Goal: Task Accomplishment & Management: Complete application form

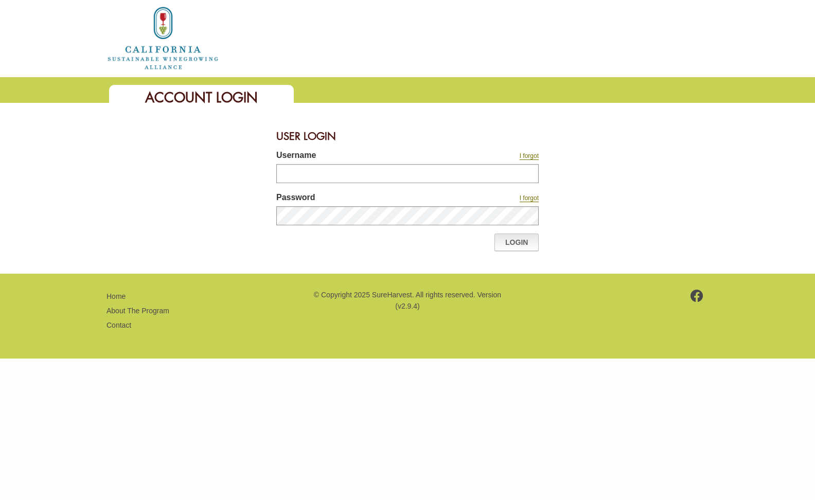
type input "*******"
click at [518, 242] on link "Login" at bounding box center [517, 243] width 44 height 18
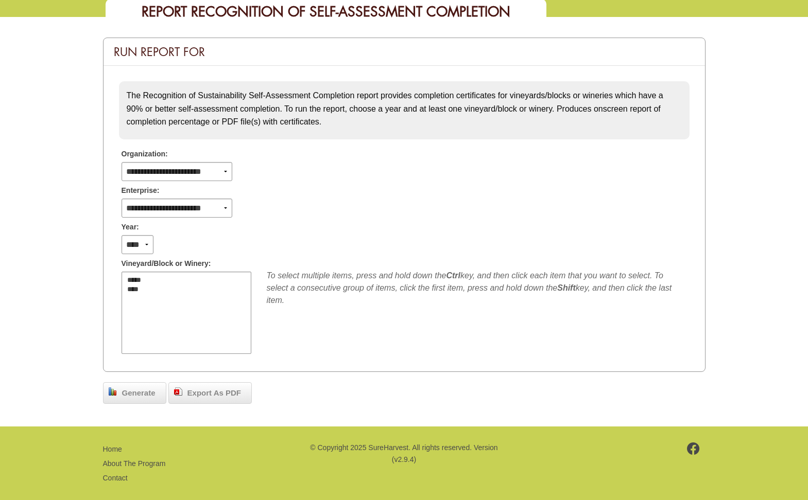
scroll to position [97, 0]
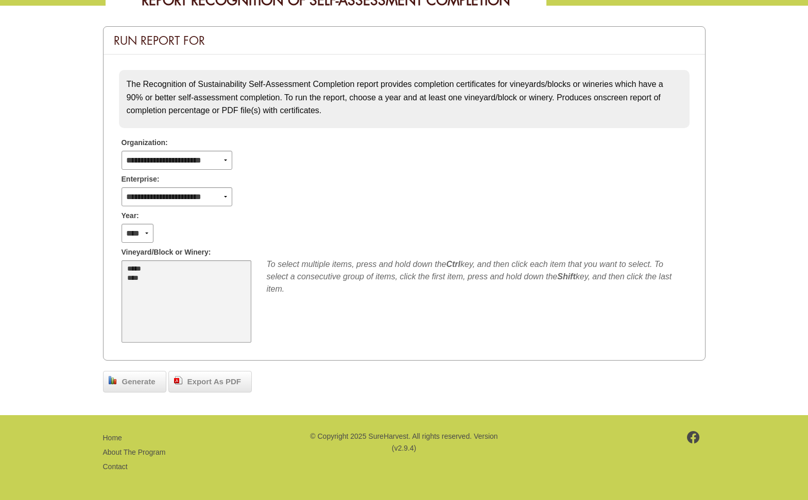
select select "****"
click at [130, 280] on option "****" at bounding box center [180, 278] width 109 height 9
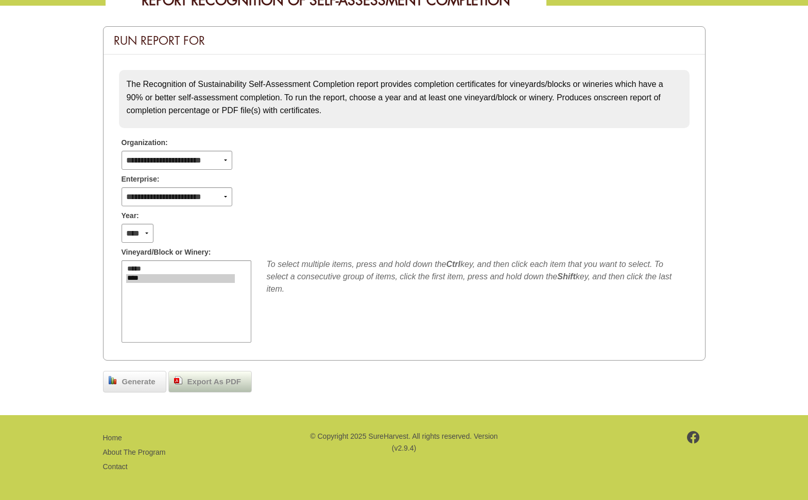
drag, startPoint x: 144, startPoint y: 382, endPoint x: 180, endPoint y: 376, distance: 36.6
click at [146, 382] on span "Generate" at bounding box center [139, 382] width 44 height 12
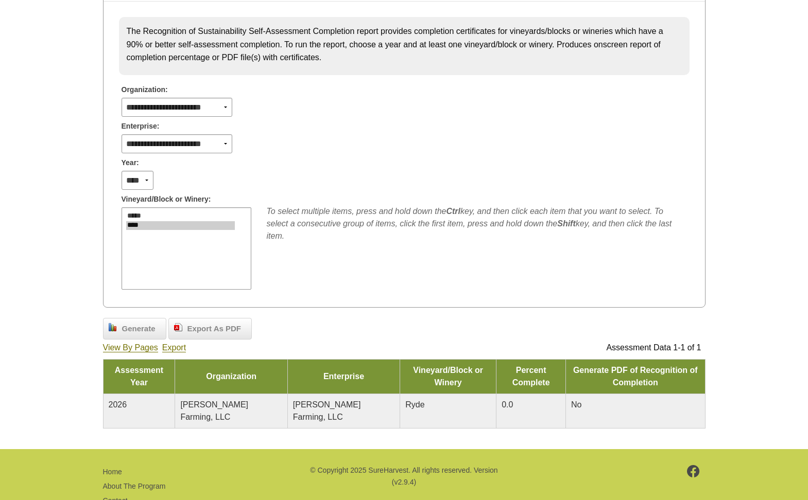
scroll to position [133, 0]
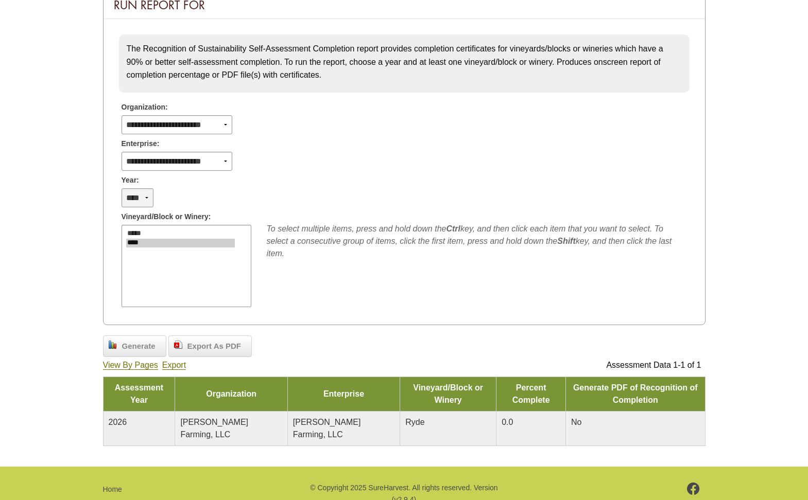
click at [144, 195] on select "**** **** **** **** **** **** **** **** **** **** **** **** **** **** **** ****…" at bounding box center [137, 197] width 32 height 19
select select "**"
click at [121, 188] on select "**** **** **** **** **** **** **** **** **** **** **** **** **** **** **** ****…" at bounding box center [137, 197] width 32 height 19
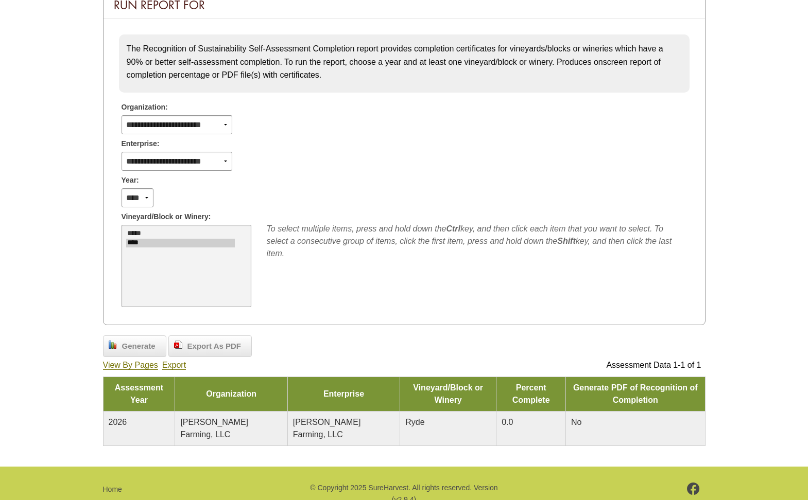
click at [149, 243] on option "****" at bounding box center [180, 243] width 109 height 9
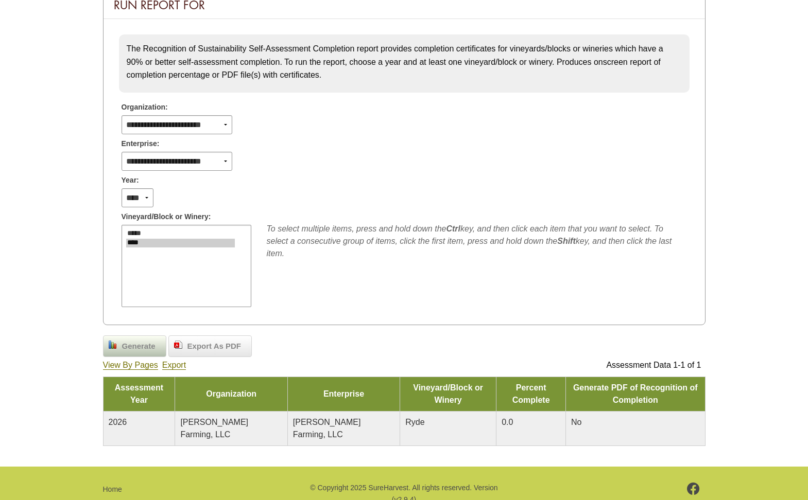
click at [147, 345] on span "Generate" at bounding box center [139, 347] width 44 height 12
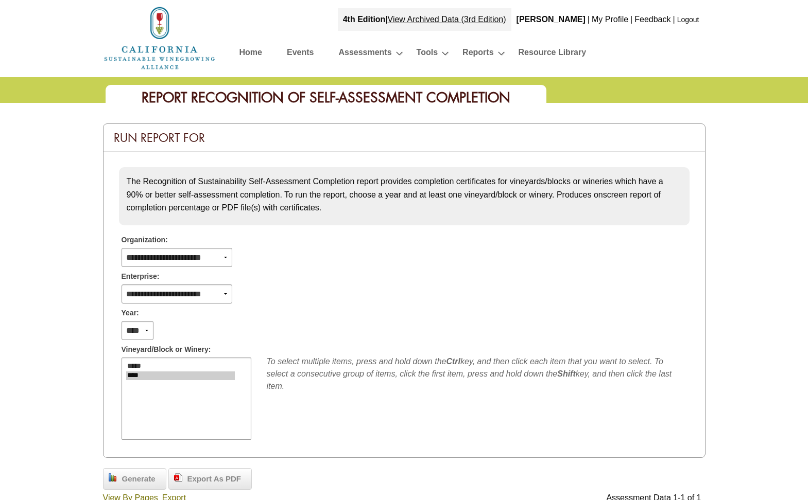
click at [242, 49] on link "Home" at bounding box center [250, 54] width 23 height 18
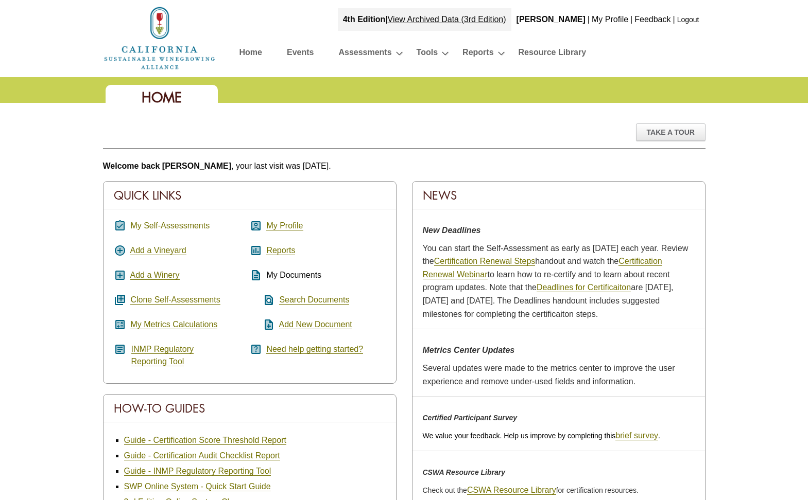
click at [171, 224] on link "My Self-Assessments" at bounding box center [169, 225] width 79 height 9
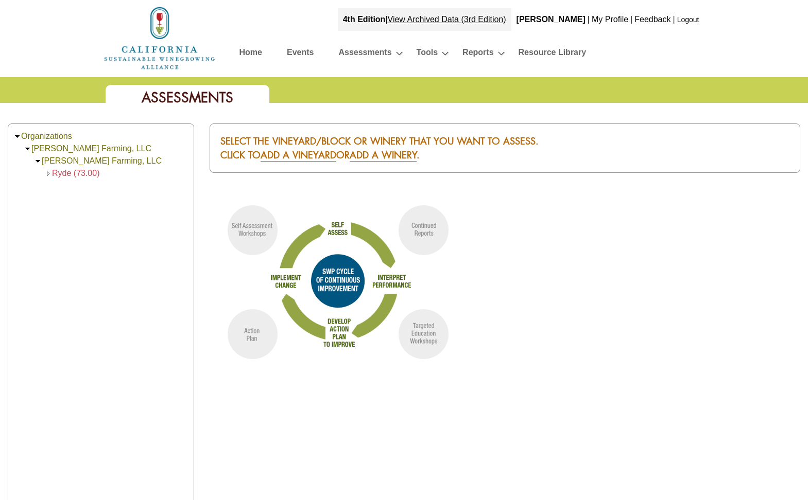
click at [66, 171] on span "Ryde (73.00)" at bounding box center [76, 173] width 48 height 9
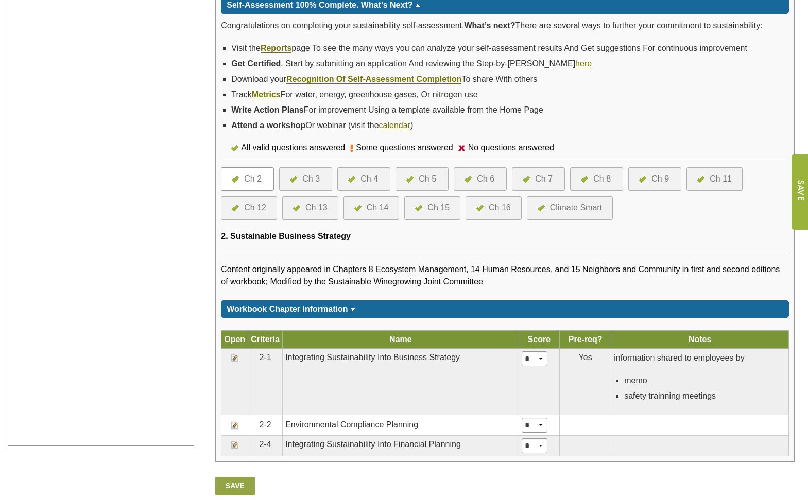
scroll to position [369, 0]
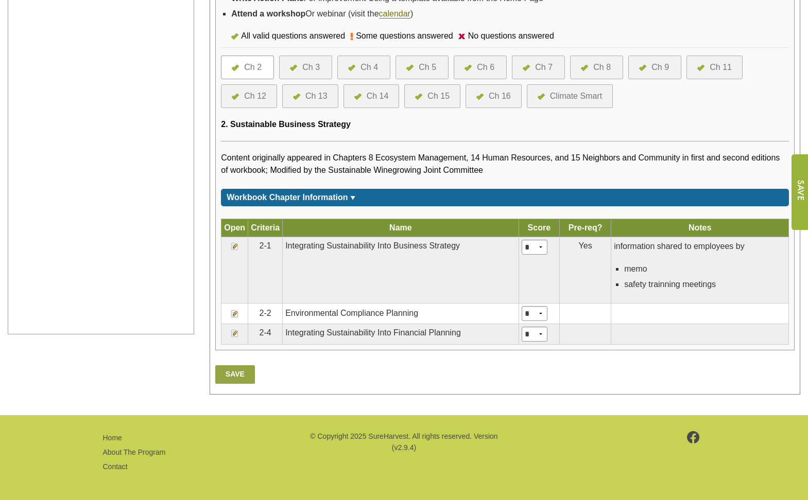
click at [313, 71] on div "Ch 3" at bounding box center [311, 67] width 18 height 12
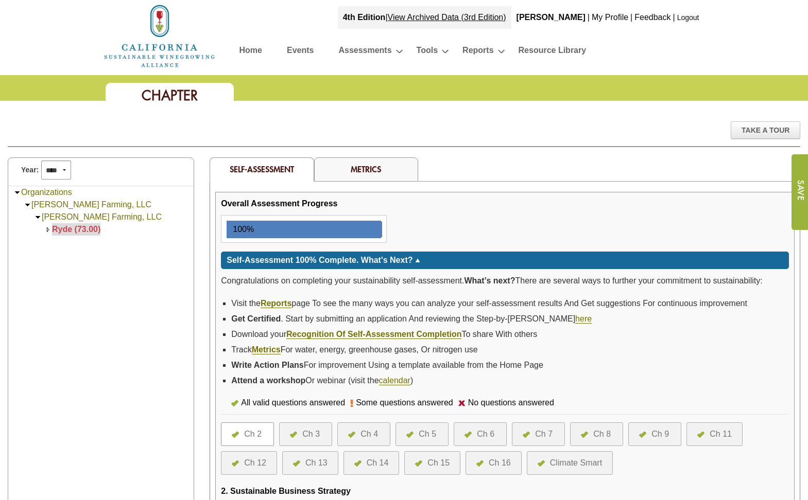
scroll to position [0, 0]
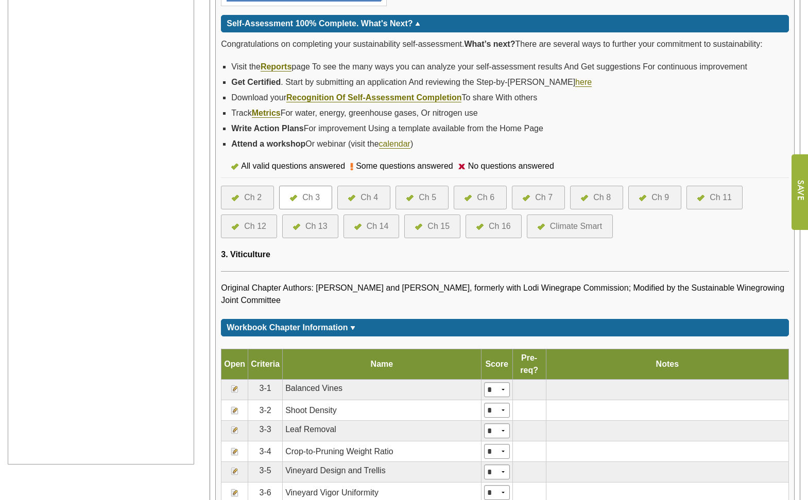
scroll to position [236, 0]
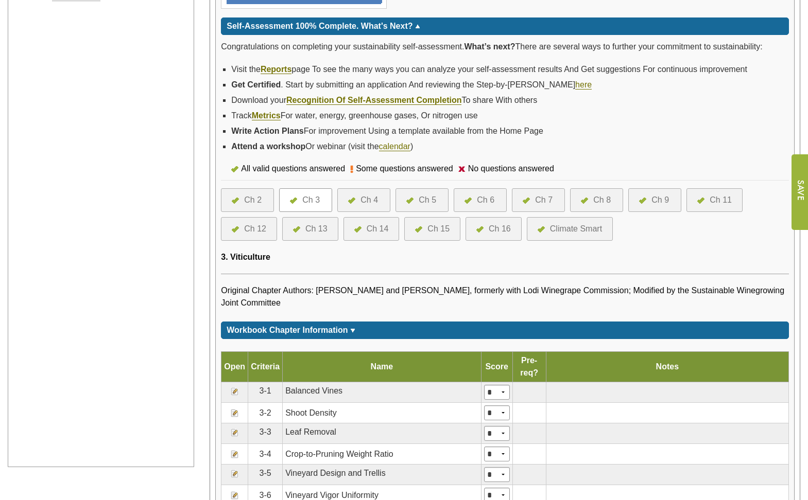
click at [265, 198] on div "Ch 2" at bounding box center [247, 200] width 53 height 24
click at [248, 194] on div "Ch 2" at bounding box center [253, 200] width 18 height 12
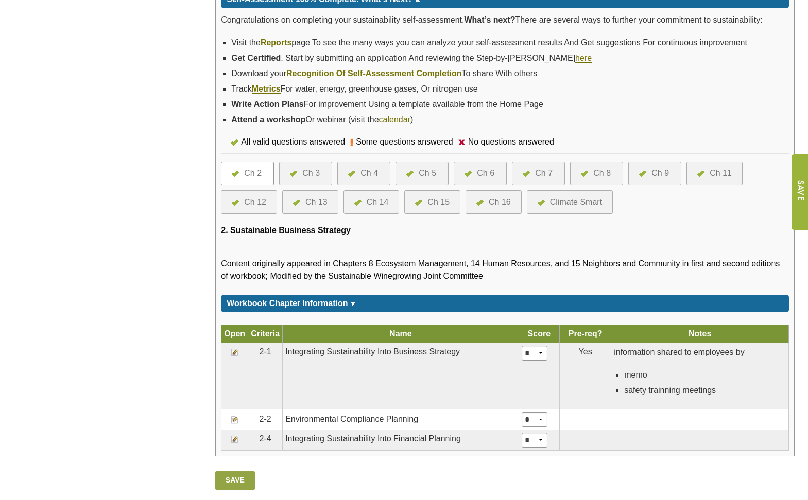
scroll to position [309, 0]
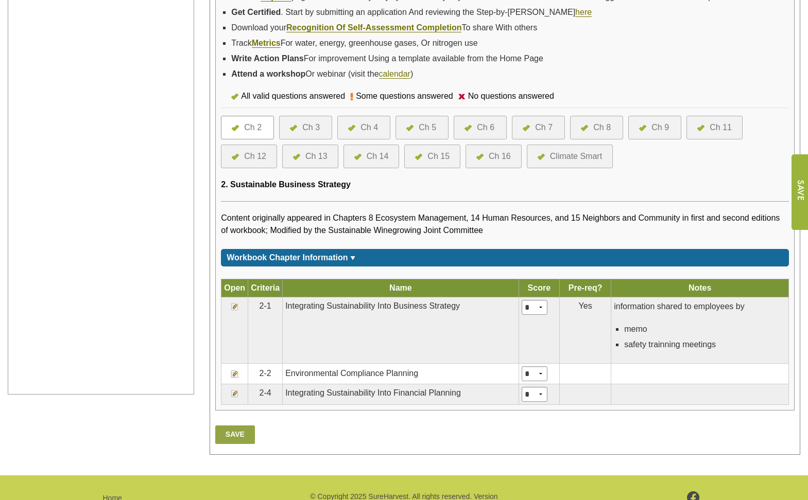
click at [236, 305] on img at bounding box center [235, 307] width 8 height 8
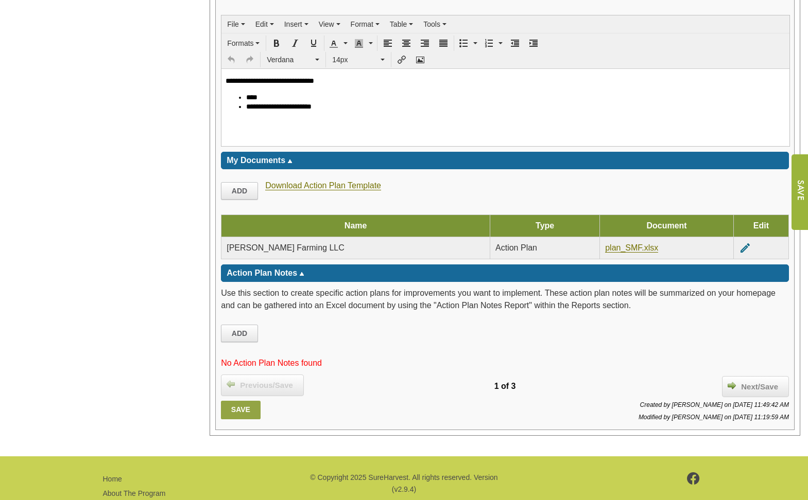
scroll to position [1390, 0]
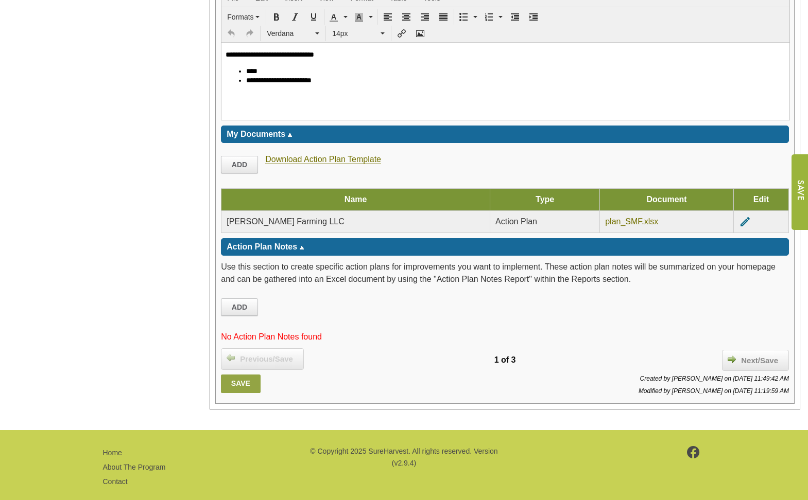
click at [613, 221] on link "plan_SMF.xlsx" at bounding box center [631, 221] width 53 height 9
click at [286, 159] on link "Download Action Plan Template" at bounding box center [323, 159] width 116 height 9
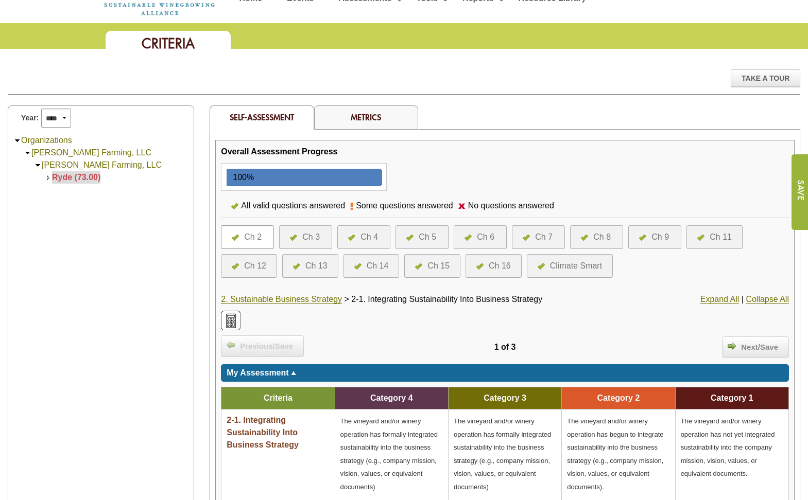
scroll to position [51, 0]
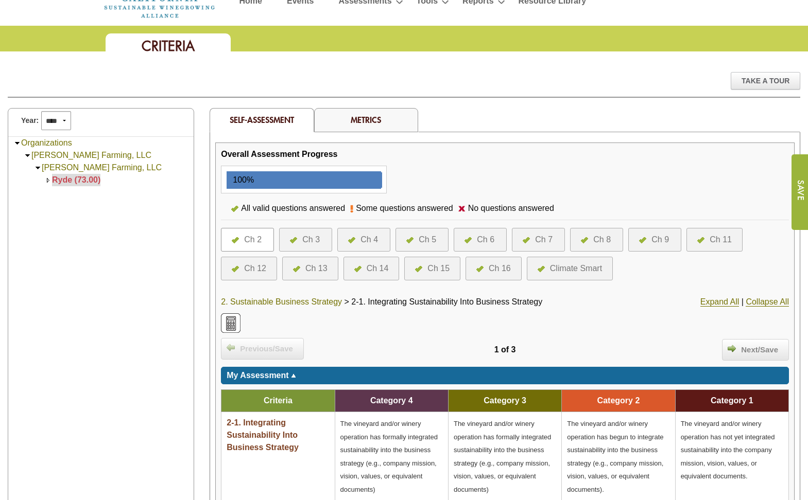
click at [267, 302] on link "2. Sustainable Business Strategy" at bounding box center [281, 302] width 121 height 9
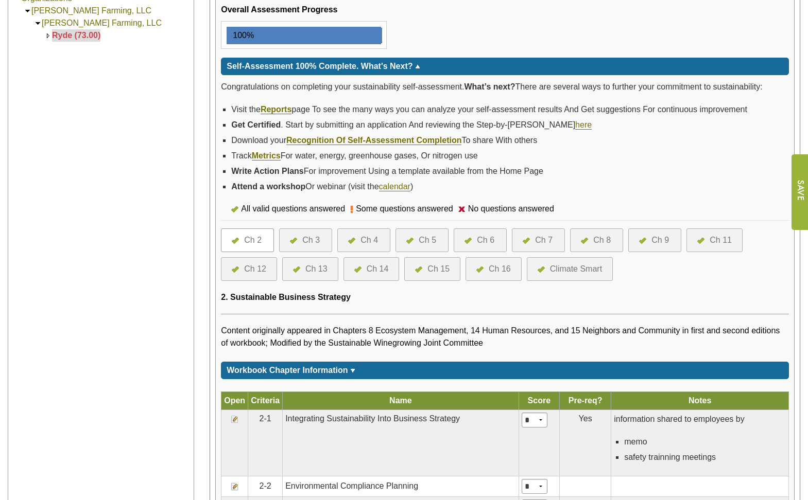
scroll to position [206, 0]
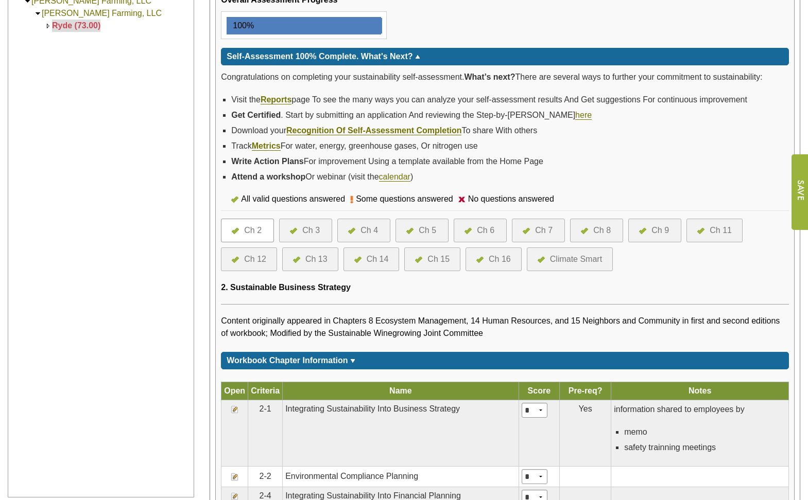
click at [308, 230] on div "Ch 3" at bounding box center [311, 230] width 18 height 12
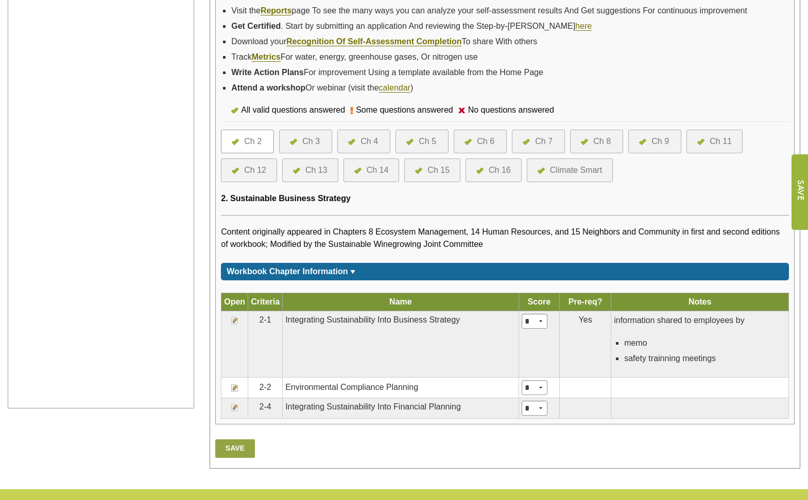
scroll to position [360, 0]
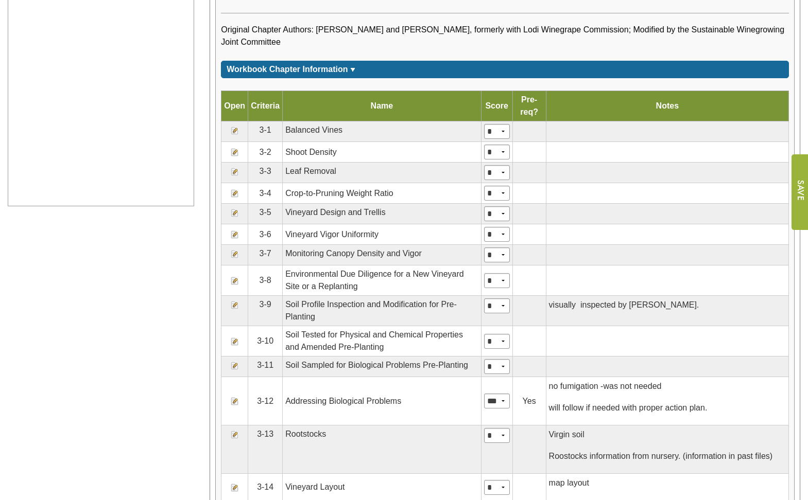
scroll to position [515, 0]
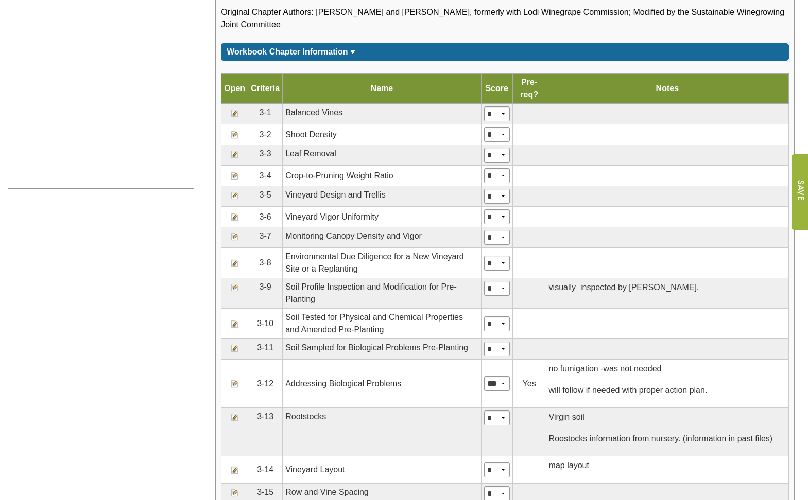
click at [236, 288] on img at bounding box center [235, 288] width 8 height 8
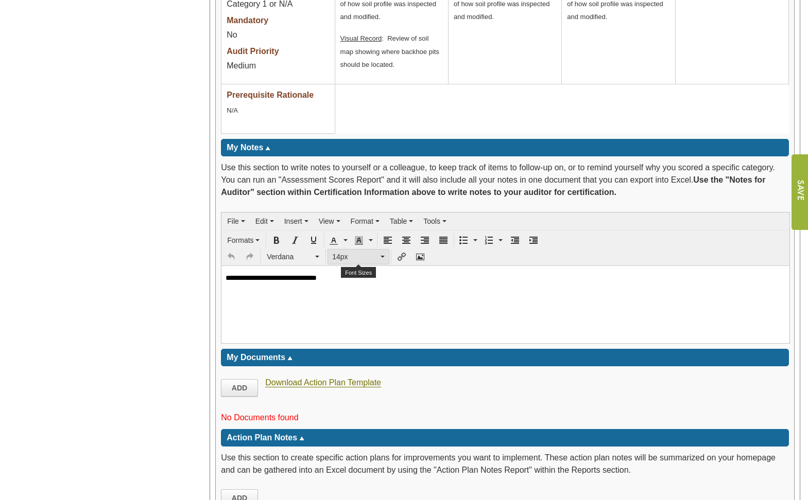
scroll to position [1380, 0]
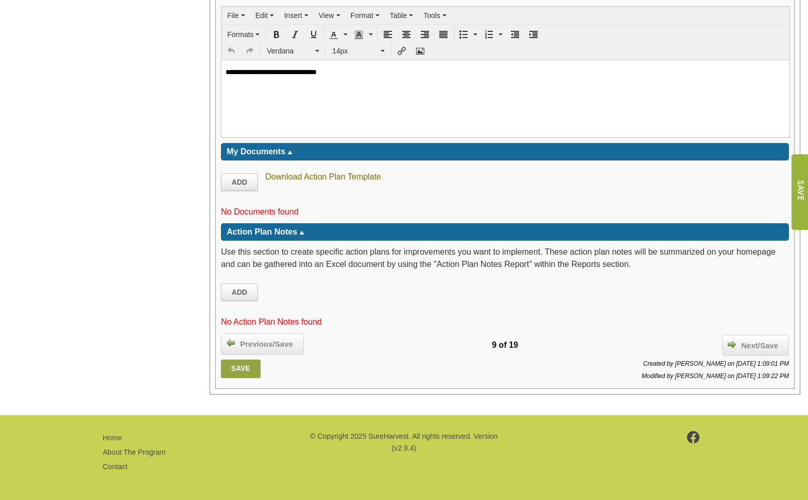
click at [284, 174] on link "Download Action Plan Template" at bounding box center [323, 176] width 116 height 9
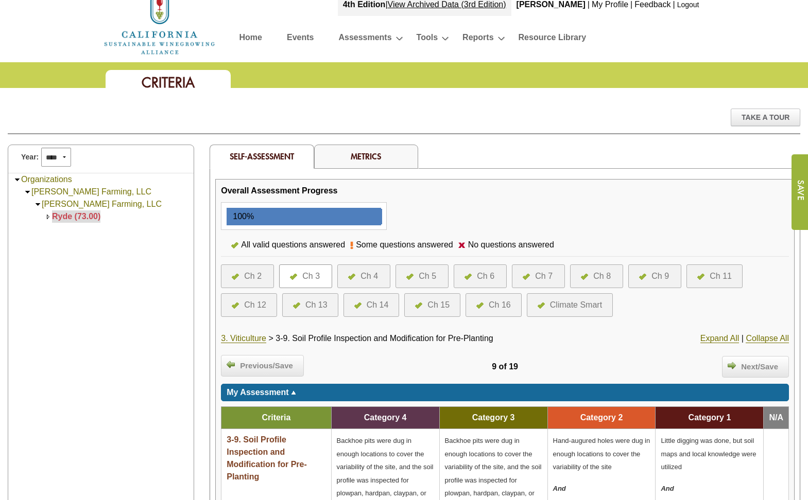
scroll to position [0, 0]
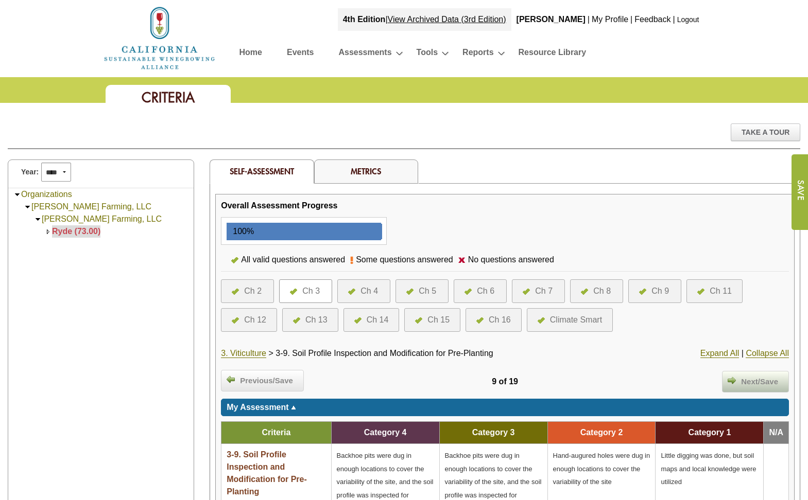
click at [739, 380] on span "Next/Save" at bounding box center [759, 382] width 47 height 12
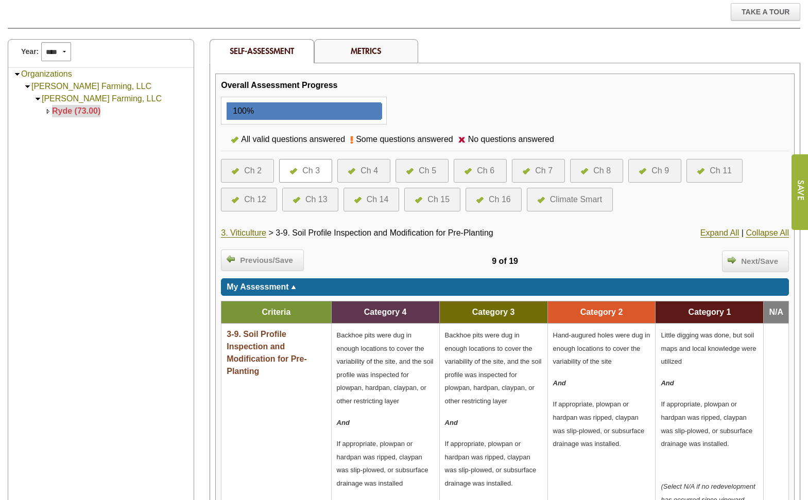
scroll to position [154, 0]
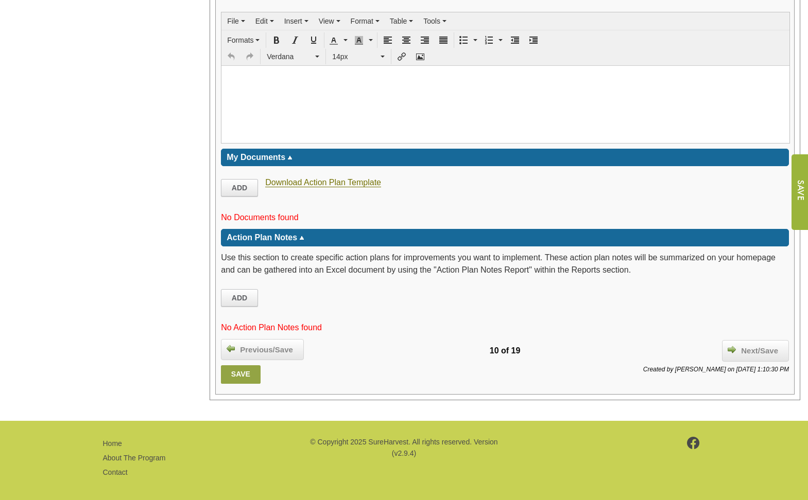
scroll to position [1414, 0]
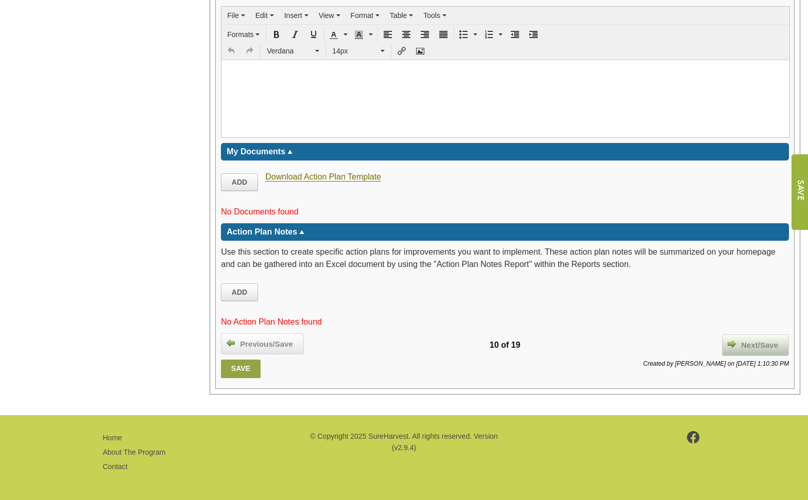
click at [748, 347] on span "Next/Save" at bounding box center [759, 346] width 47 height 12
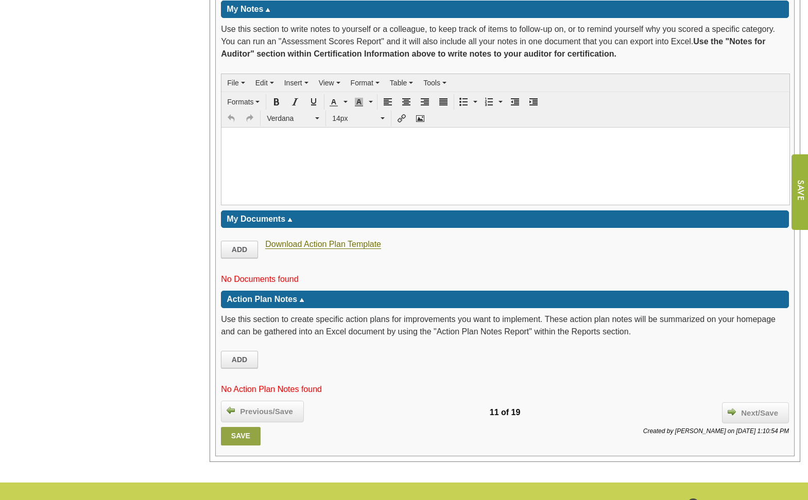
scroll to position [1211, 0]
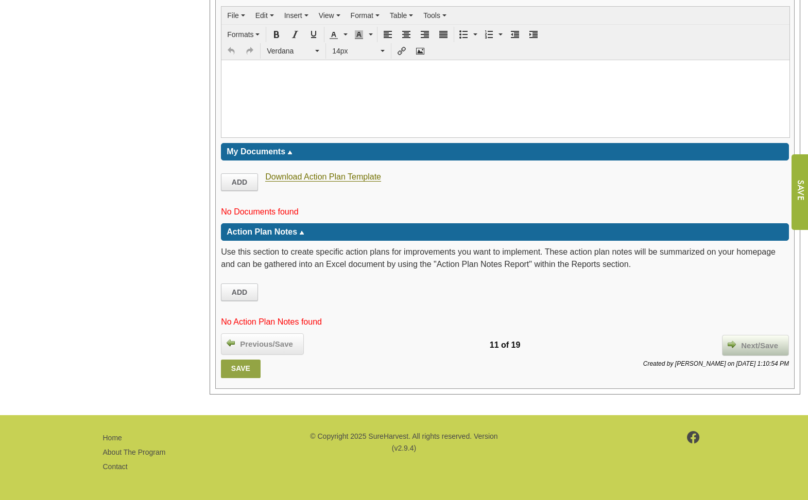
click at [741, 341] on span "Next/Save" at bounding box center [759, 346] width 47 height 12
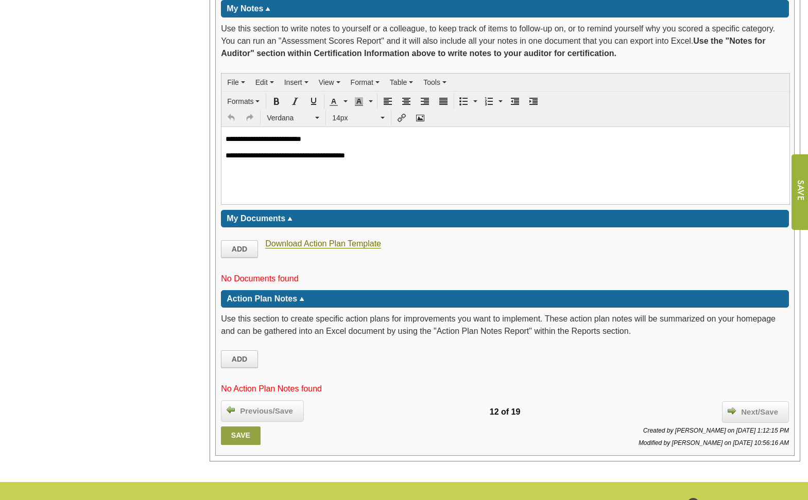
scroll to position [1324, 0]
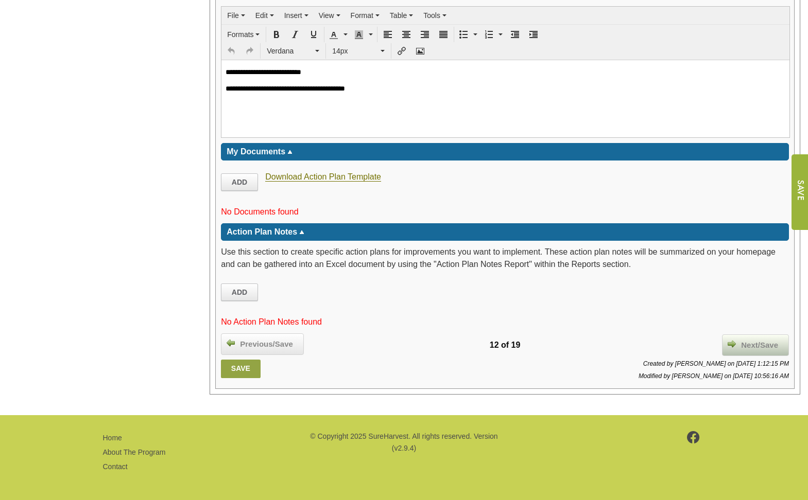
click at [747, 338] on div "Next/Save" at bounding box center [755, 346] width 67 height 22
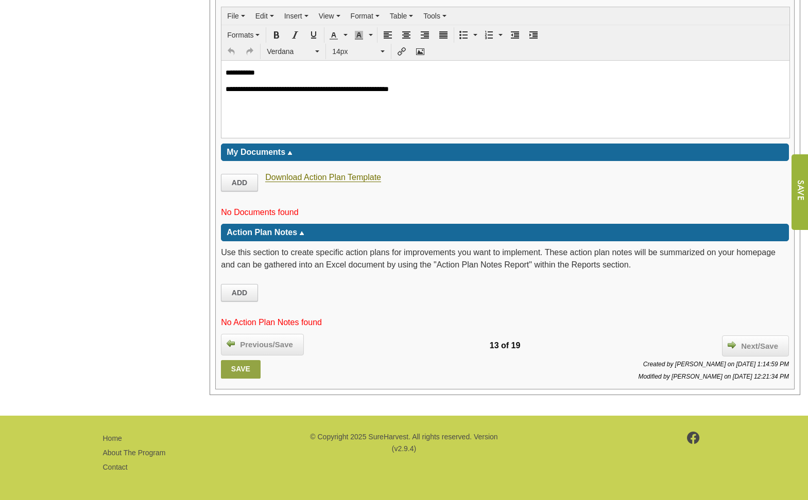
scroll to position [1411, 0]
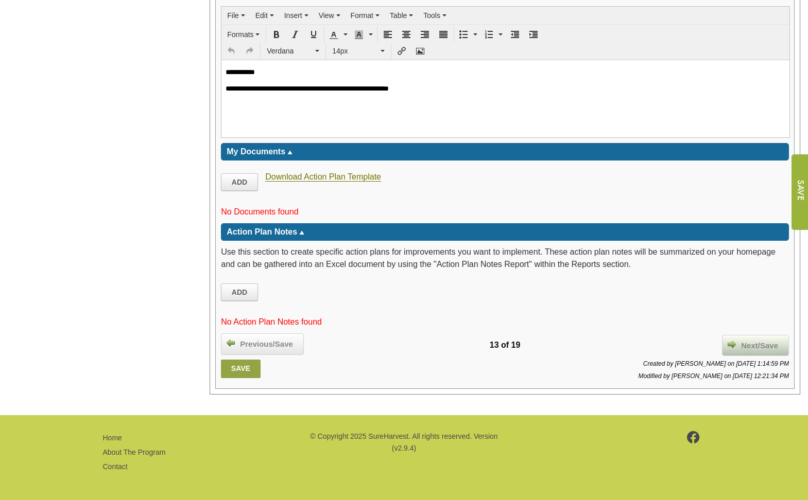
click at [754, 343] on span "Next/Save" at bounding box center [759, 346] width 47 height 12
click at [749, 349] on span "Next/Save" at bounding box center [759, 346] width 47 height 12
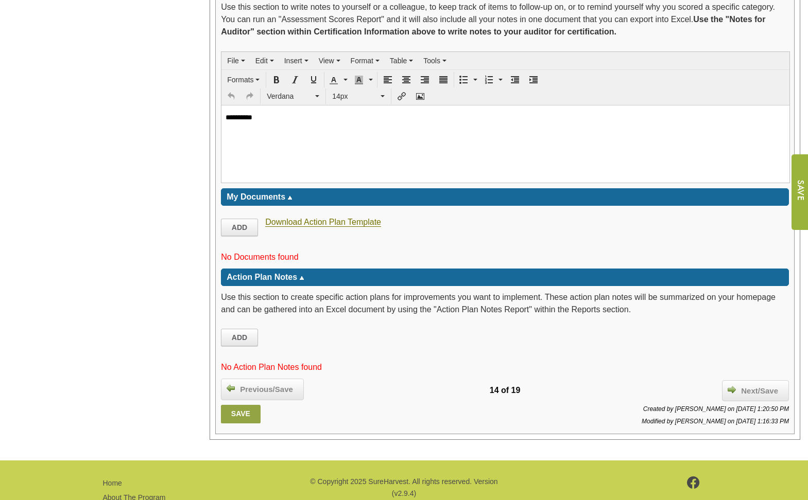
scroll to position [1348, 0]
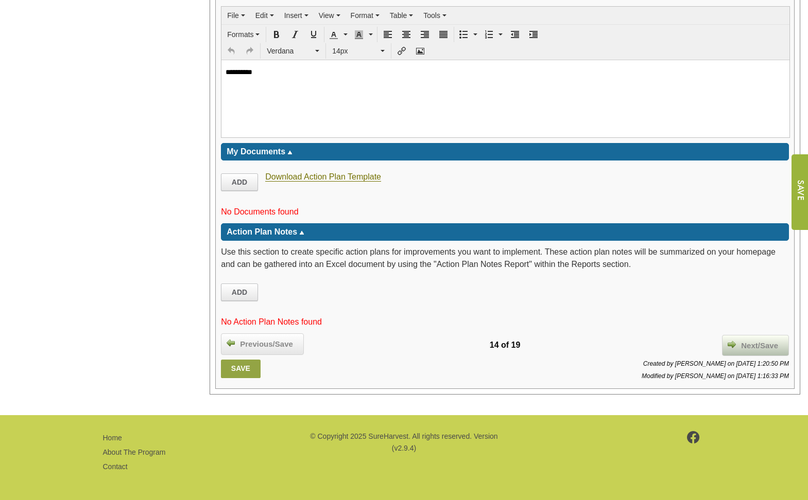
click at [731, 344] on img at bounding box center [731, 344] width 8 height 8
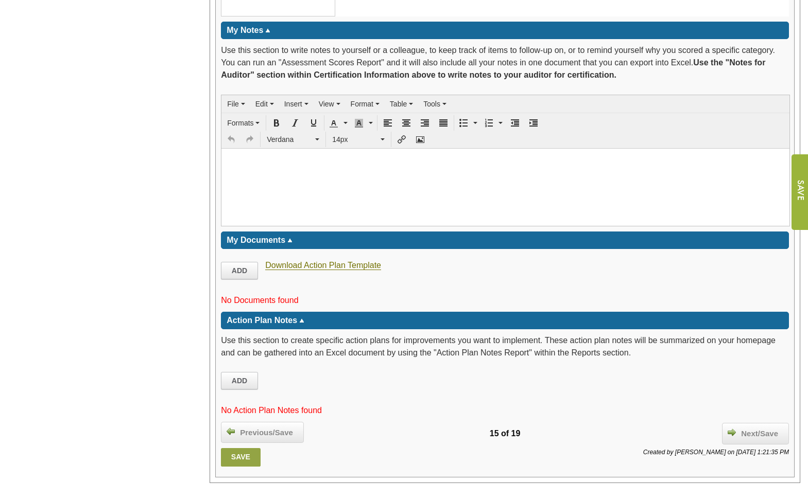
scroll to position [1111, 0]
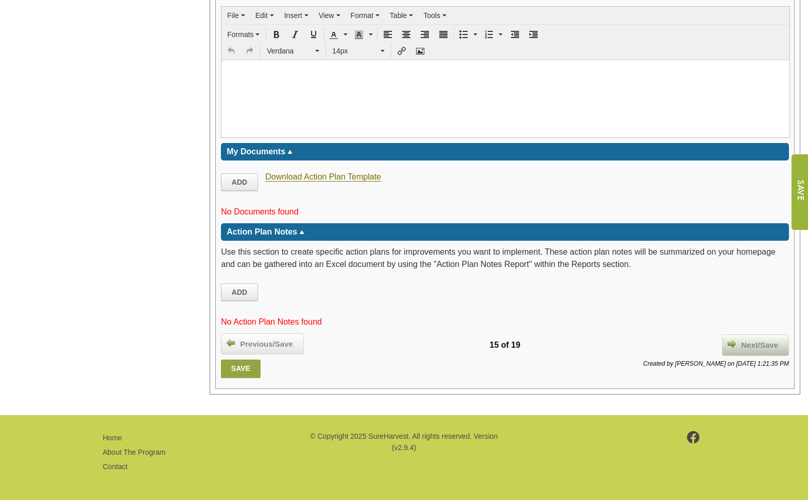
click at [737, 344] on span "Next/Save" at bounding box center [759, 346] width 47 height 12
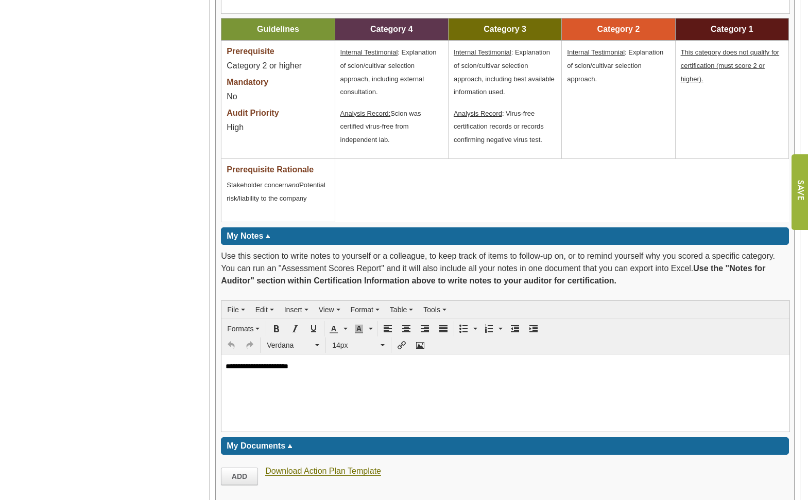
scroll to position [978, 0]
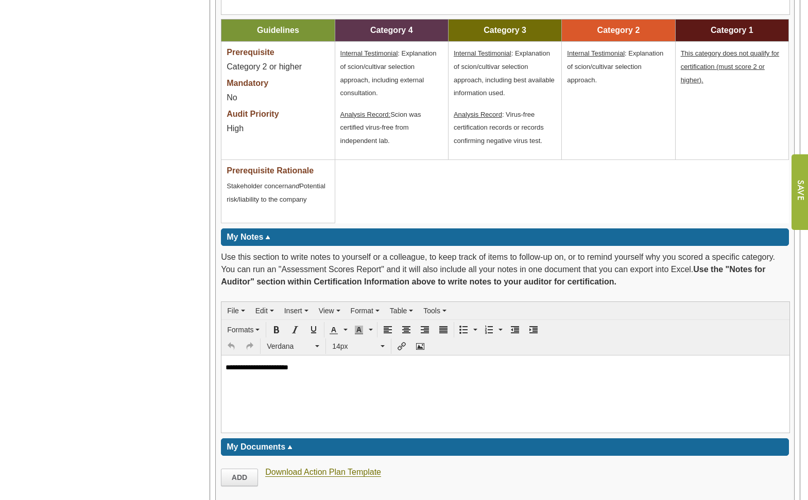
click at [544, 138] on p "Analysis Record : Virus-free certification records or records confirming negati…" at bounding box center [504, 128] width 102 height 40
click at [541, 140] on span "Analysis Record : Virus-free certification records or records confirming negati…" at bounding box center [498, 128] width 90 height 34
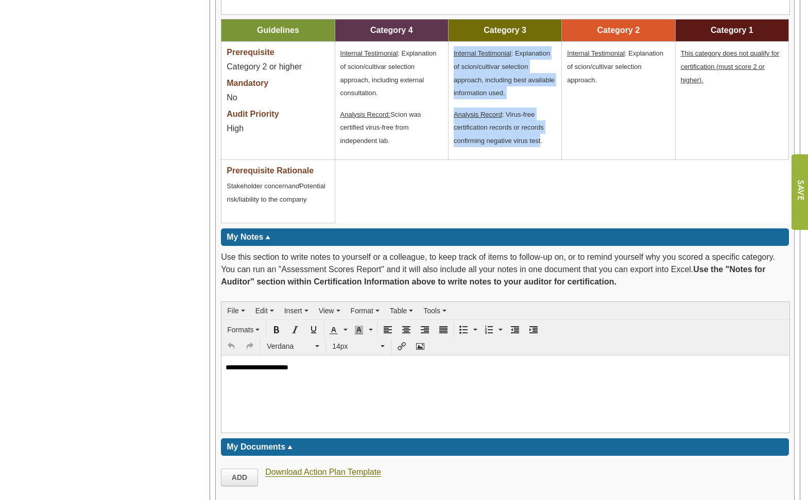
drag, startPoint x: 540, startPoint y: 141, endPoint x: 451, endPoint y: 49, distance: 127.4
click at [451, 49] on td "Internal Testimonial : Explanation of scion/cultivar selection approach, includ…" at bounding box center [504, 101] width 113 height 118
copy td "Internal Testimonial : Explanation of scion/cultivar selection approach, includ…"
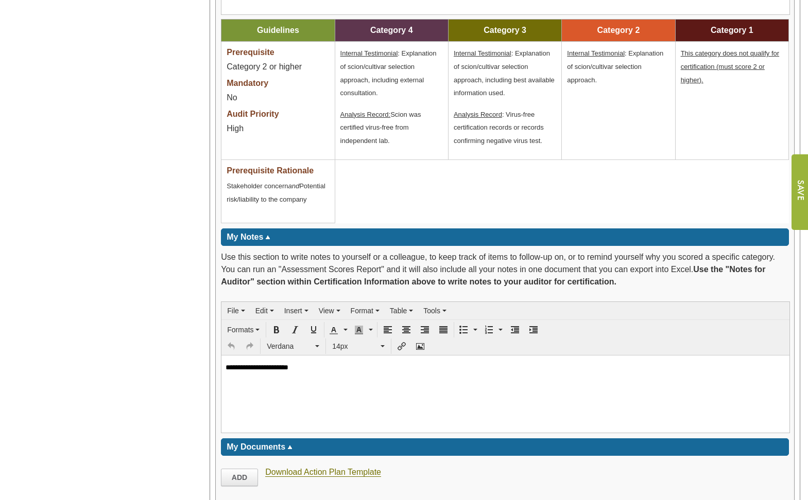
click at [552, 141] on p "Analysis Record : Virus-free certification records or records confirming negati…" at bounding box center [504, 128] width 102 height 40
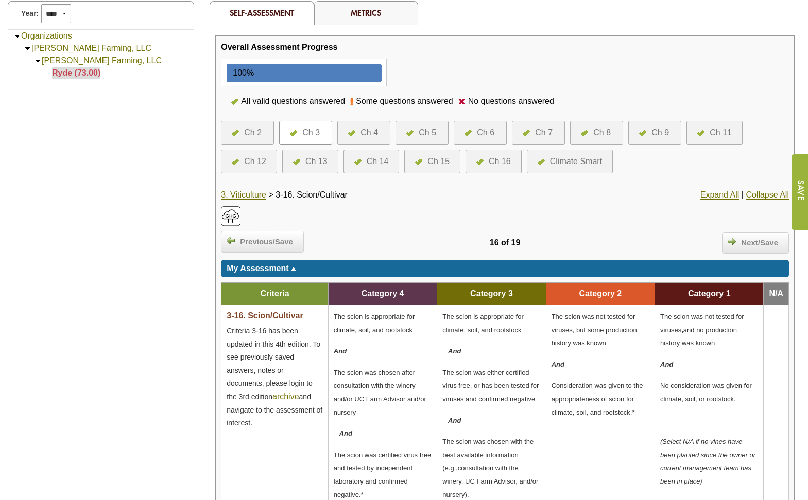
scroll to position [154, 0]
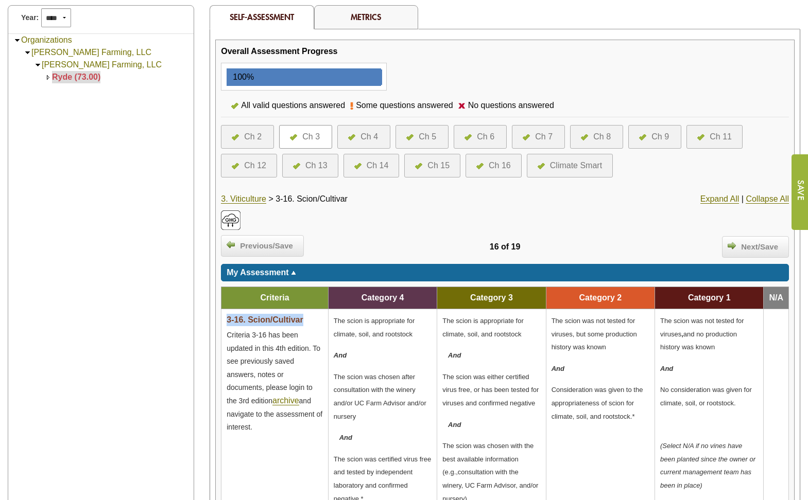
drag, startPoint x: 303, startPoint y: 321, endPoint x: 225, endPoint y: 323, distance: 78.3
click at [225, 323] on td "3-16. Scion/Cultivar Criteria 3-16 has been updated in this 4th edition. To see…" at bounding box center [274, 413] width 107 height 209
drag, startPoint x: 225, startPoint y: 323, endPoint x: 233, endPoint y: 321, distance: 8.1
copy span "3-16. Scion/Cultivar"
click at [254, 135] on div "Ch 2" at bounding box center [253, 137] width 18 height 12
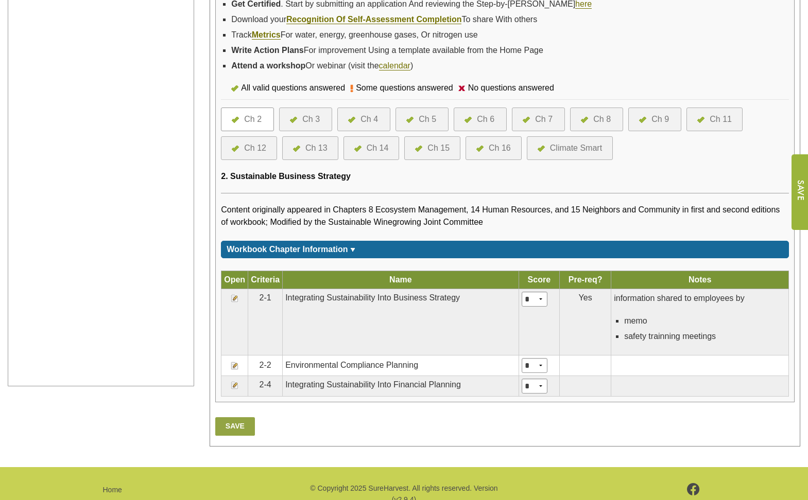
scroll to position [318, 0]
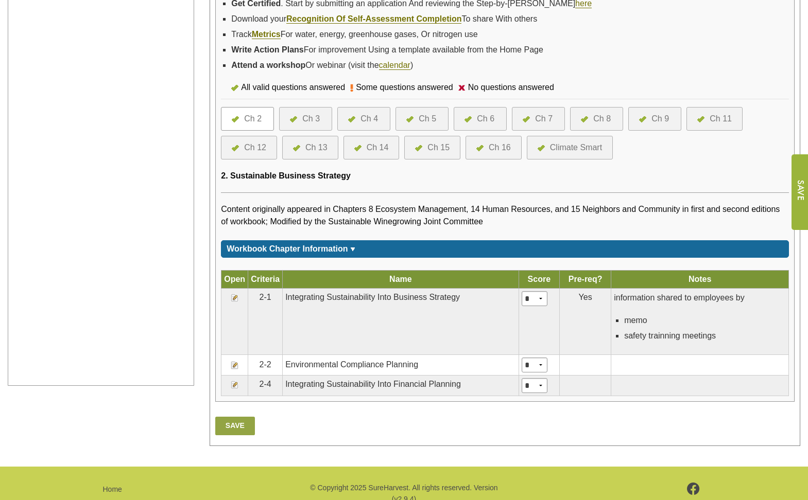
click at [235, 296] on img at bounding box center [235, 298] width 8 height 8
click at [234, 299] on img at bounding box center [235, 298] width 8 height 8
click at [235, 296] on img at bounding box center [235, 298] width 8 height 8
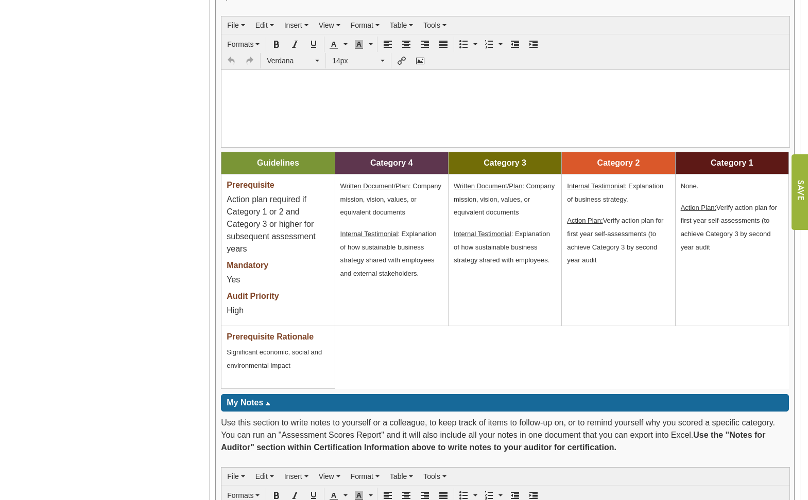
scroll to position [926, 0]
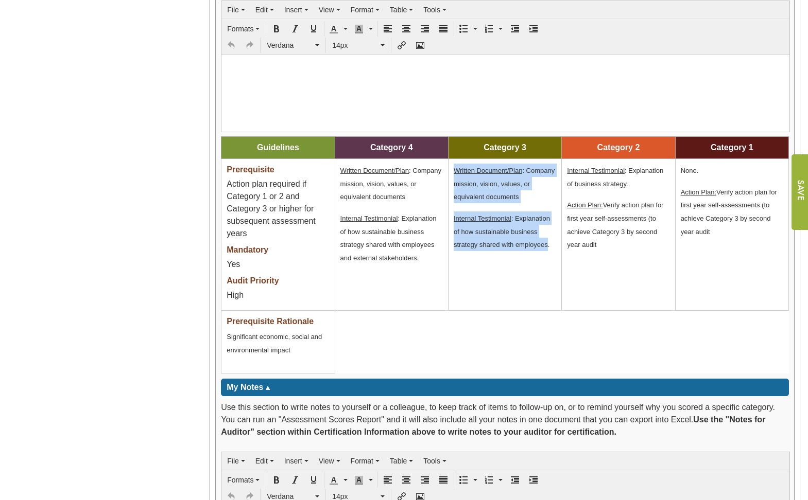
drag, startPoint x: 547, startPoint y: 244, endPoint x: 453, endPoint y: 169, distance: 120.1
click at [453, 169] on td "Written Document/Plan : Company mission, vision, values, or equivalent document…" at bounding box center [504, 235] width 113 height 152
drag, startPoint x: 453, startPoint y: 169, endPoint x: 464, endPoint y: 171, distance: 10.5
copy td "Written Document/Plan : Company mission, vision, values, or equivalent document…"
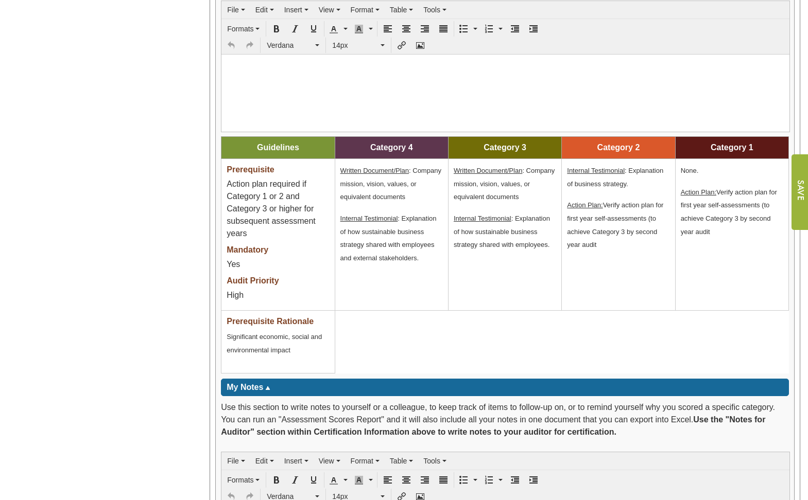
click at [636, 336] on table "Guidelines Category 4 Category 3 Category 2 Category 1 Prerequisite Action plan…" at bounding box center [505, 254] width 568 height 237
click at [549, 247] on span "Internal Testimonial : Explanation of how sustainable business strategy shared …" at bounding box center [501, 232] width 96 height 34
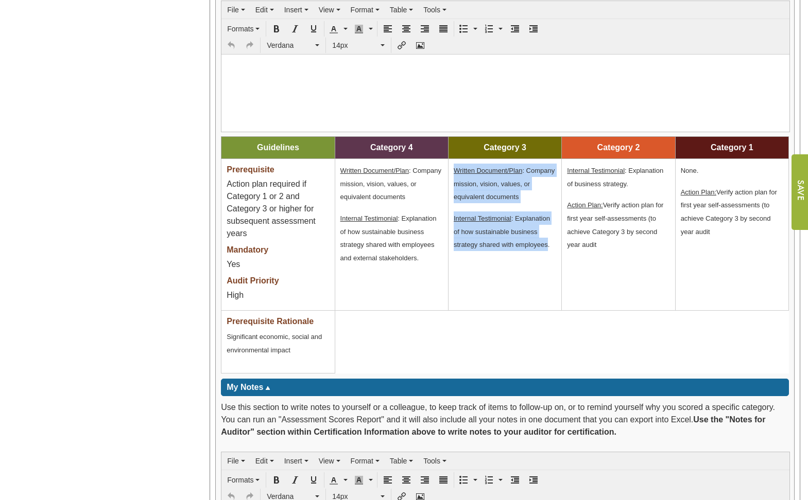
drag, startPoint x: 548, startPoint y: 246, endPoint x: 452, endPoint y: 166, distance: 125.0
click at [452, 166] on td "Written Document/Plan : Company mission, vision, values, or equivalent document…" at bounding box center [504, 235] width 113 height 152
click at [527, 260] on td "Written Document/Plan : Company mission, vision, values, or equivalent document…" at bounding box center [504, 235] width 113 height 152
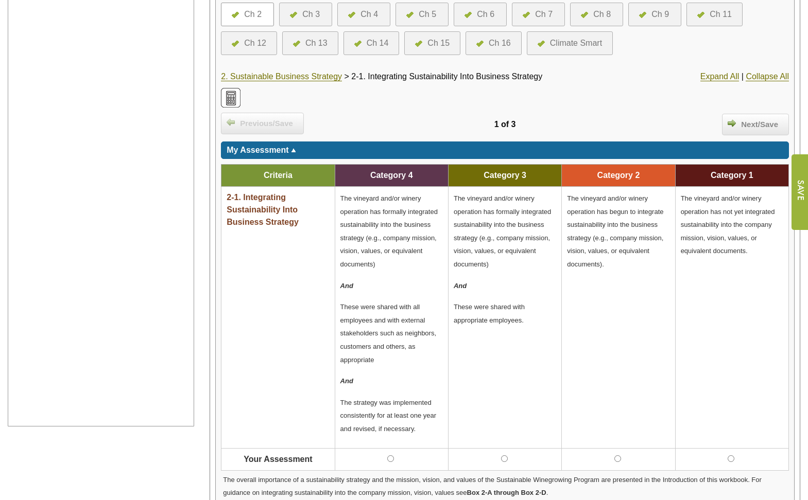
scroll to position [257, 0]
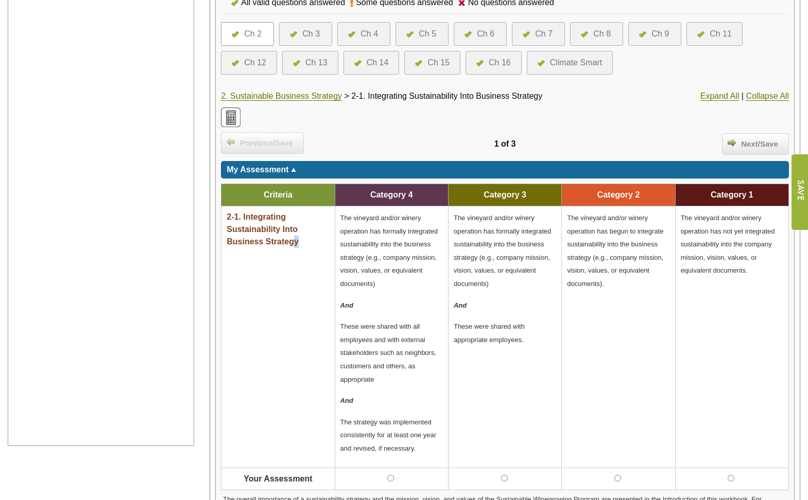
click at [295, 242] on div "2-1. Integrating Sustainability Into Business Strategy" at bounding box center [277, 230] width 102 height 39
drag, startPoint x: 295, startPoint y: 242, endPoint x: 301, endPoint y: 244, distance: 5.5
click at [301, 244] on div "2-1. Integrating Sustainability Into Business Strategy" at bounding box center [277, 230] width 102 height 39
click at [278, 250] on div "2-1. Integrating Sustainability Into Business Strategy" at bounding box center [277, 230] width 102 height 39
drag, startPoint x: 297, startPoint y: 241, endPoint x: 226, endPoint y: 217, distance: 75.2
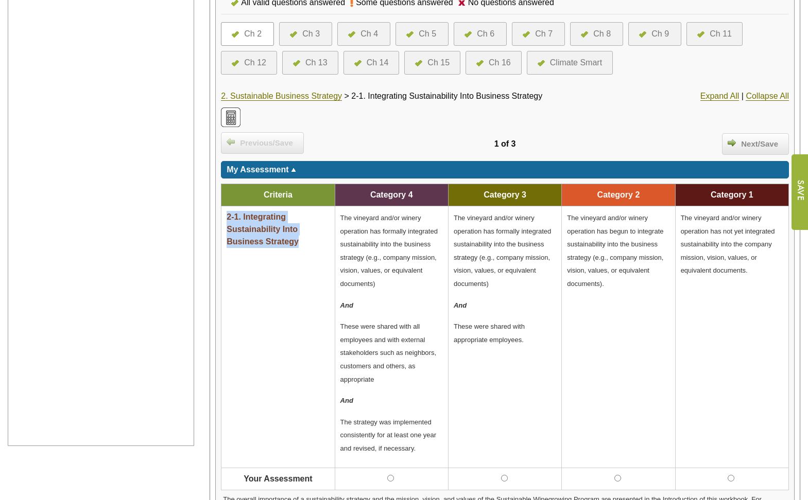
click at [226, 217] on td "2-1. Integrating Sustainability Into Business Strategy" at bounding box center [277, 337] width 113 height 262
drag, startPoint x: 226, startPoint y: 217, endPoint x: 235, endPoint y: 218, distance: 8.9
copy span "2-1. Integrating Sustainability Into Business Strategy"
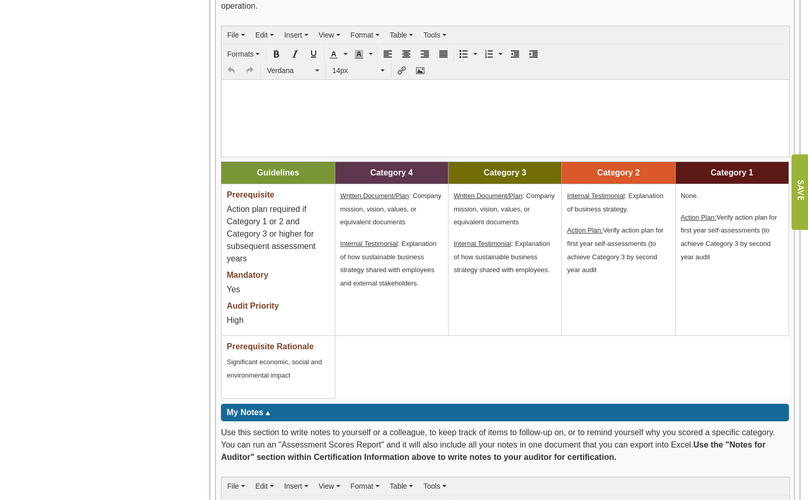
scroll to position [926, 0]
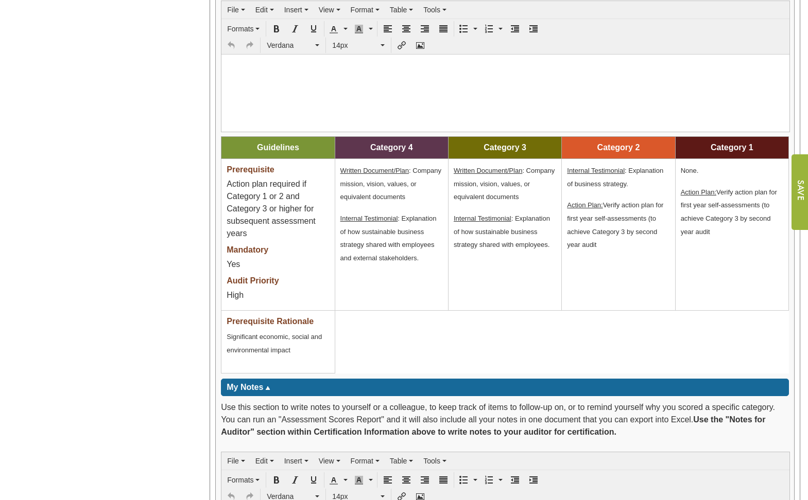
click at [496, 288] on td "Written Document/Plan : Company mission, vision, values, or equivalent document…" at bounding box center [504, 235] width 113 height 152
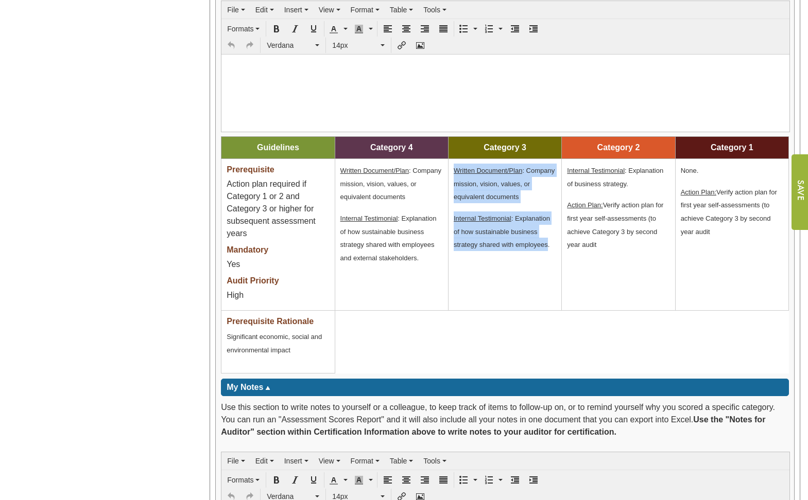
drag, startPoint x: 548, startPoint y: 247, endPoint x: 453, endPoint y: 167, distance: 124.6
click at [453, 167] on td "Written Document/Plan : Company mission, vision, values, or equivalent document…" at bounding box center [504, 235] width 113 height 152
drag, startPoint x: 453, startPoint y: 167, endPoint x: 468, endPoint y: 173, distance: 16.4
copy td "Written Document/Plan : Company mission, vision, values, or equivalent document…"
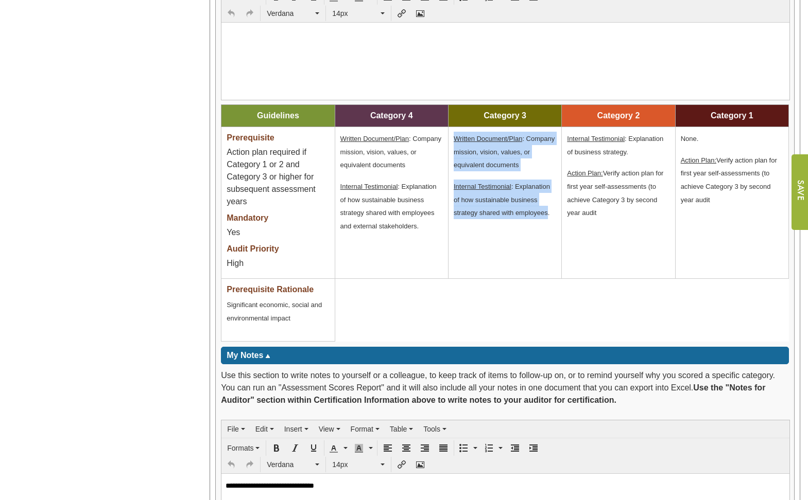
scroll to position [1029, 0]
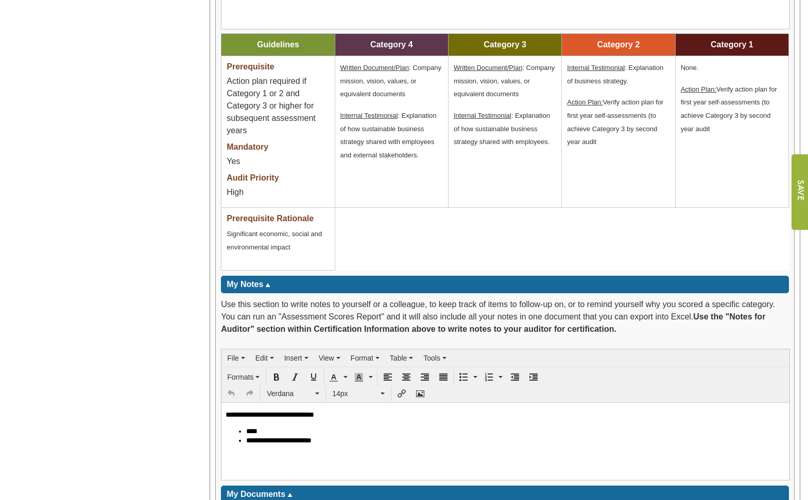
click at [496, 238] on table "Guidelines Category 4 Category 3 Category 2 Category 1 Prerequisite Action plan…" at bounding box center [505, 151] width 568 height 237
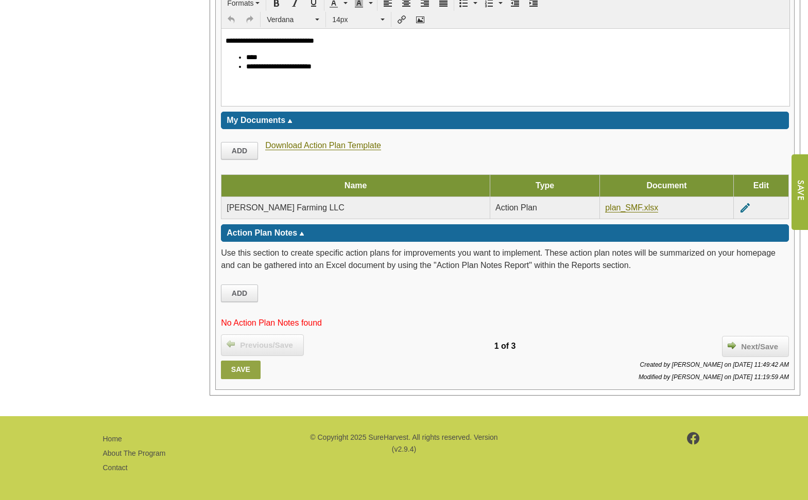
scroll to position [1405, 0]
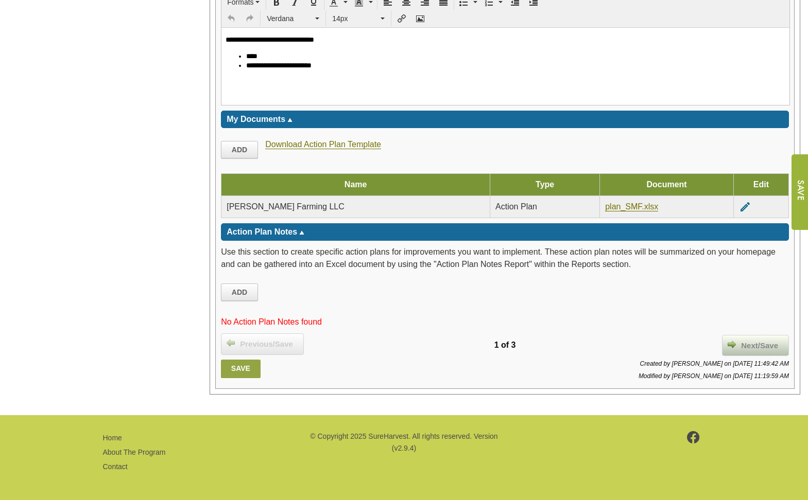
click at [750, 340] on span "Next/Save" at bounding box center [759, 346] width 47 height 12
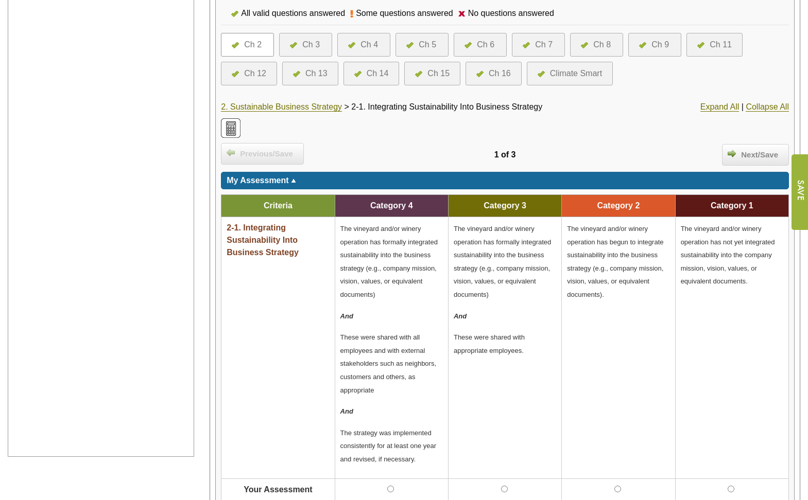
scroll to position [221, 0]
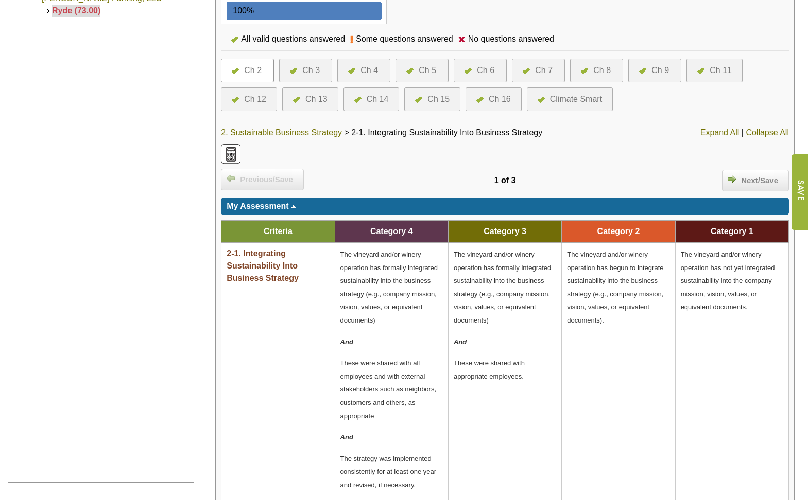
click at [290, 70] on img at bounding box center [293, 71] width 7 height 6
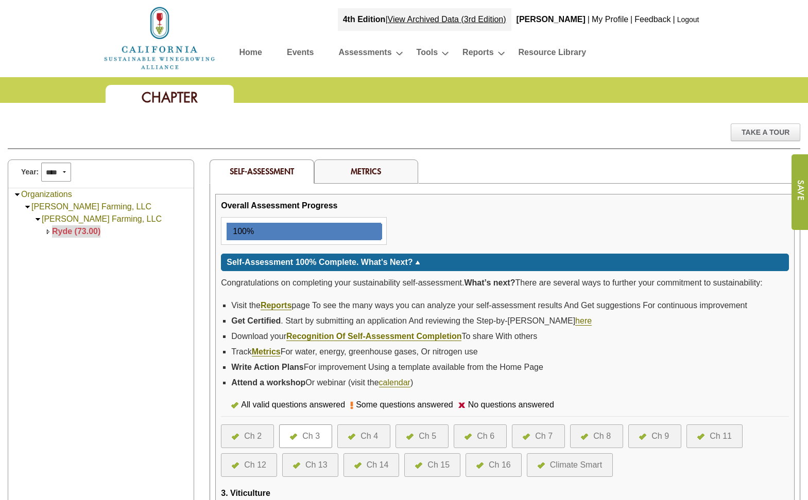
click at [258, 49] on link "Home" at bounding box center [250, 54] width 23 height 18
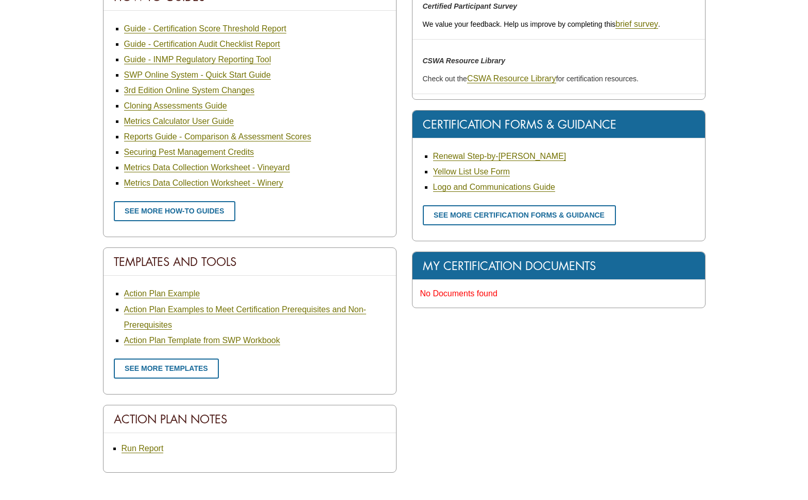
scroll to position [463, 0]
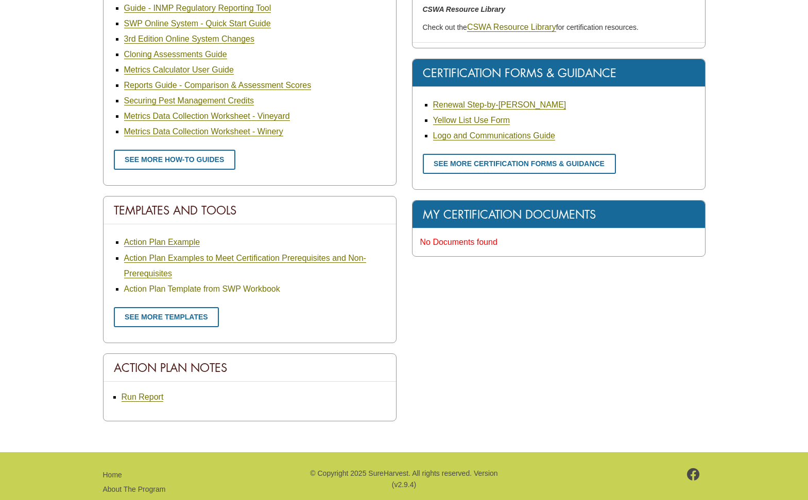
click at [190, 285] on link "Action Plan Template from SWP Workbook" at bounding box center [202, 289] width 156 height 9
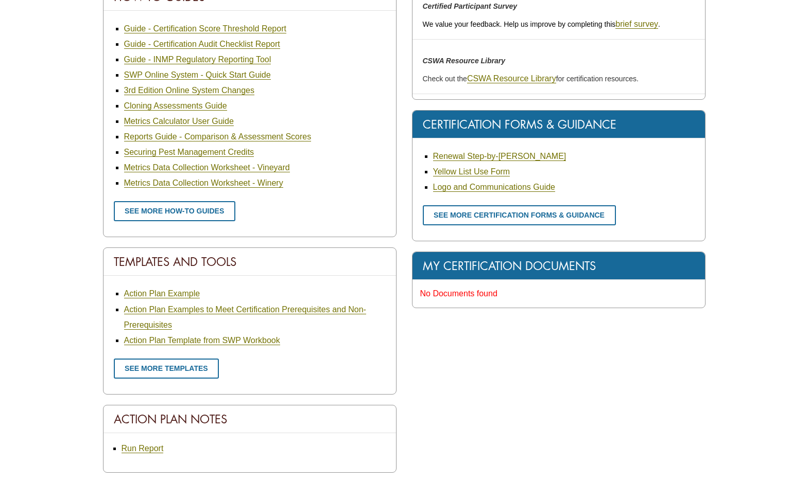
scroll to position [360, 0]
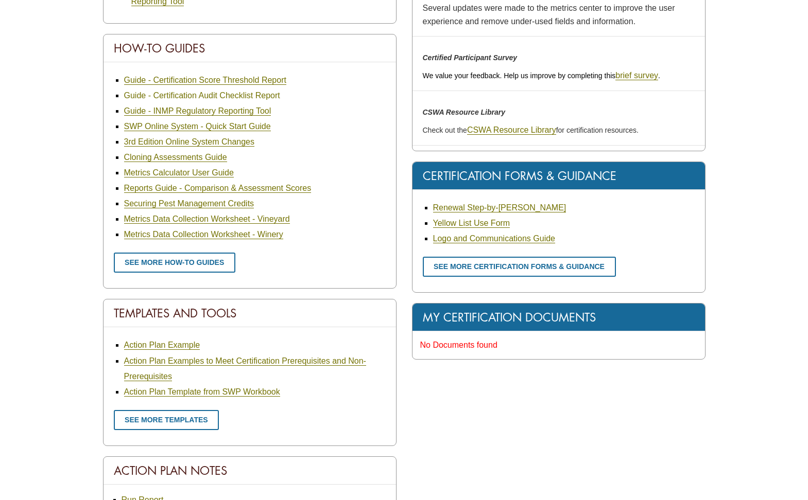
click at [201, 95] on link "Guide - Certification Audit Checklist Report" at bounding box center [202, 95] width 156 height 9
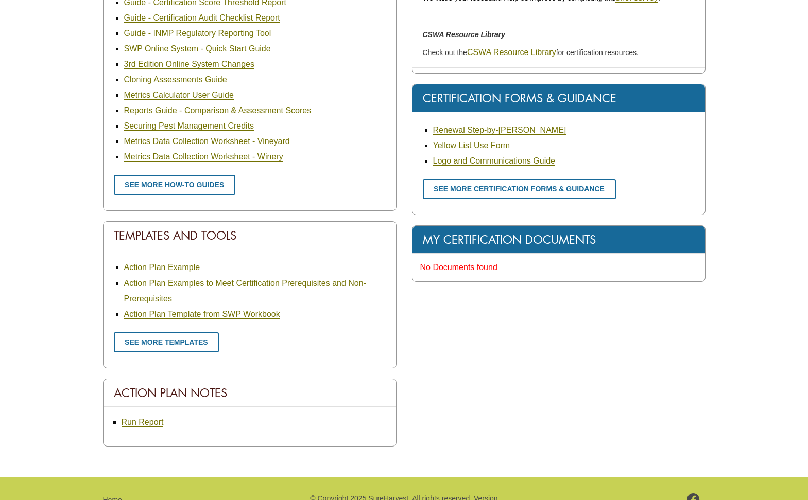
scroll to position [463, 0]
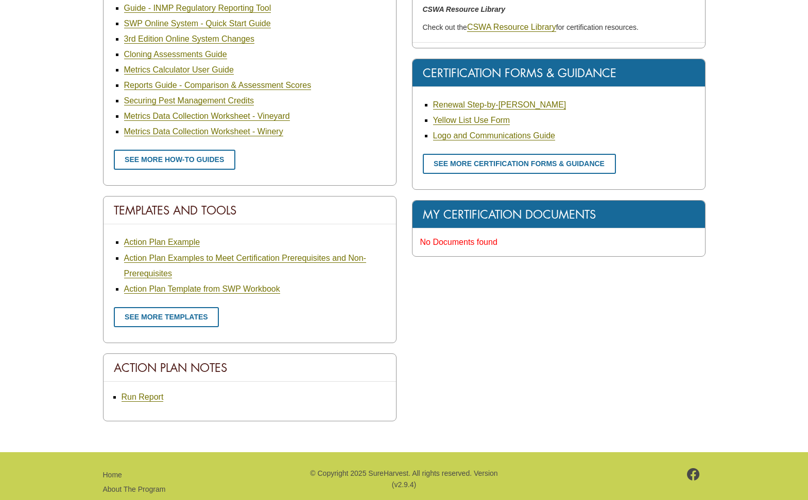
click at [457, 217] on div "My Certification Documents" at bounding box center [558, 215] width 292 height 28
click at [456, 242] on span "No Documents found" at bounding box center [458, 242] width 77 height 9
click at [176, 315] on link "See more templates" at bounding box center [167, 317] width 106 height 20
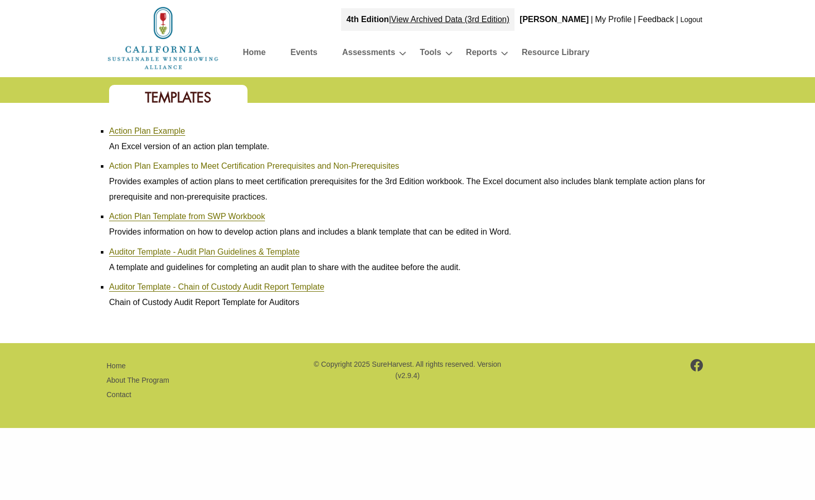
click at [304, 167] on link "Action Plan Examples to Meet Certification Prerequisites and Non-Prerequisites" at bounding box center [254, 166] width 290 height 9
click at [167, 287] on link "Auditor Template - Chain of Custody Audit Report Template" at bounding box center [216, 287] width 215 height 9
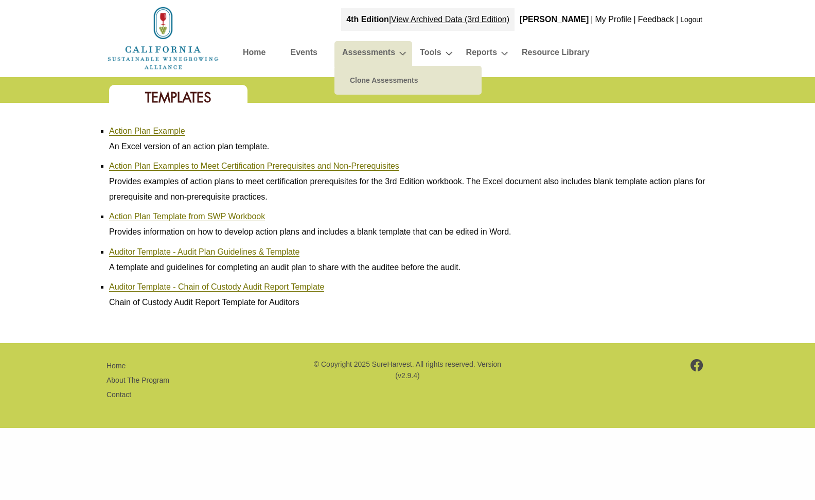
click at [361, 53] on link "Assessments" at bounding box center [368, 54] width 53 height 18
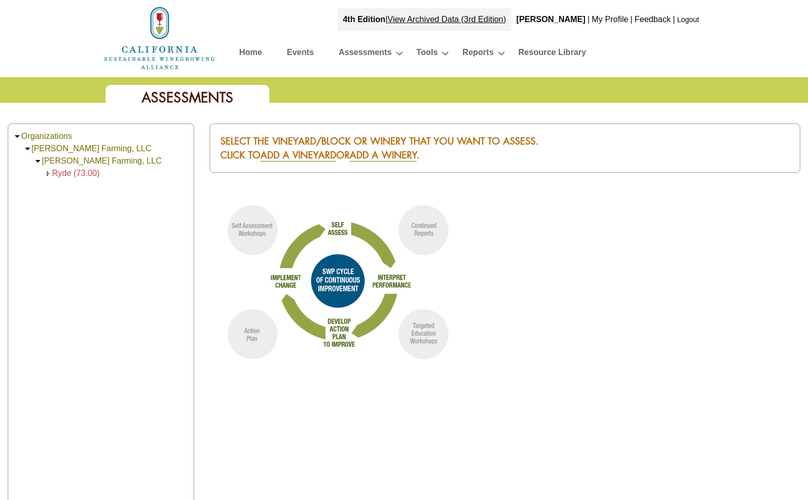
click at [255, 48] on link "Home" at bounding box center [250, 54] width 23 height 18
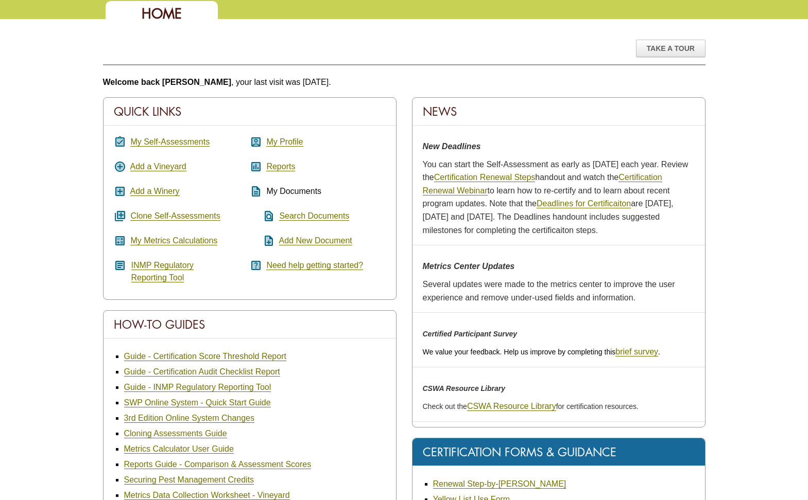
scroll to position [103, 0]
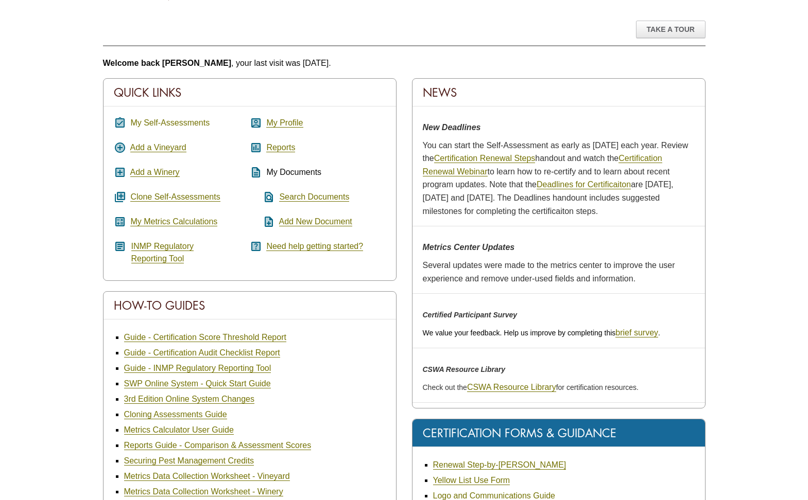
click at [150, 121] on link "My Self-Assessments" at bounding box center [169, 122] width 79 height 9
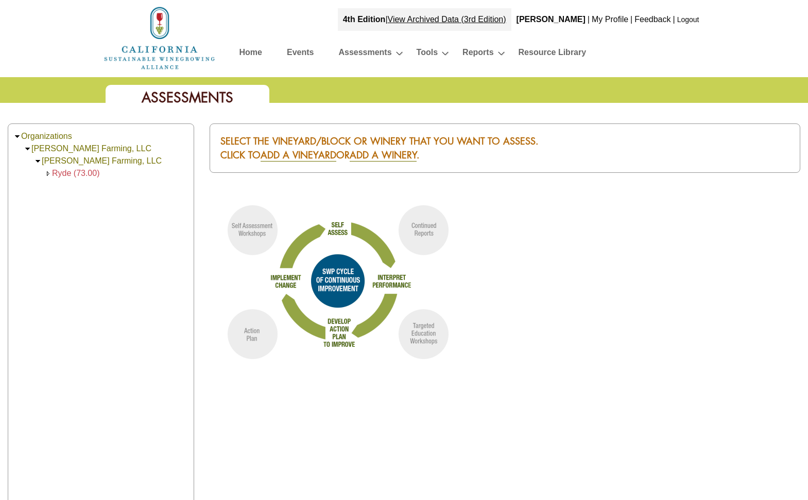
click at [260, 53] on link "Home" at bounding box center [250, 54] width 23 height 18
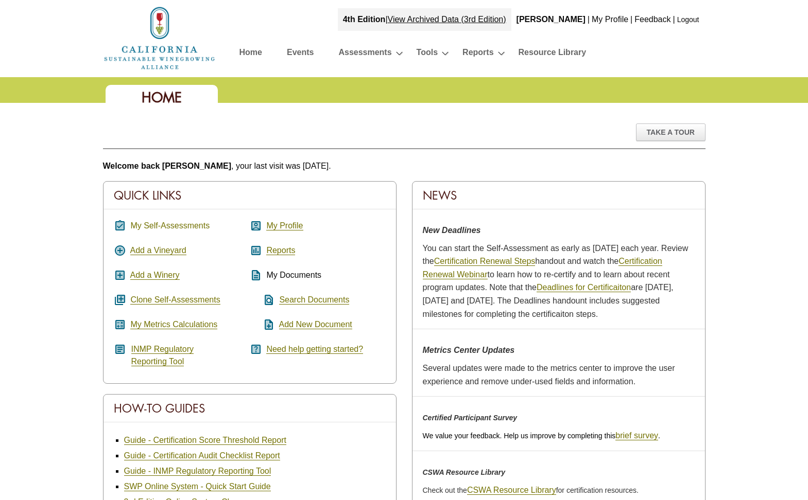
click at [161, 224] on link "My Self-Assessments" at bounding box center [169, 225] width 79 height 9
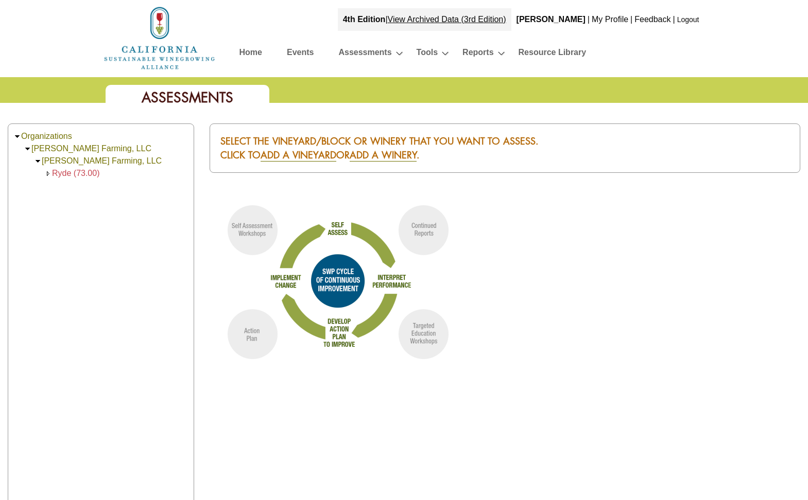
click at [85, 171] on span "Ryde (73.00)" at bounding box center [76, 173] width 48 height 9
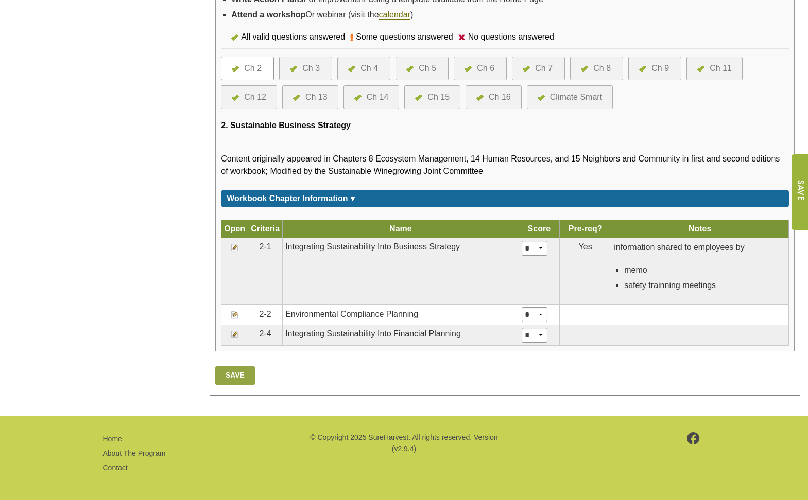
scroll to position [369, 0]
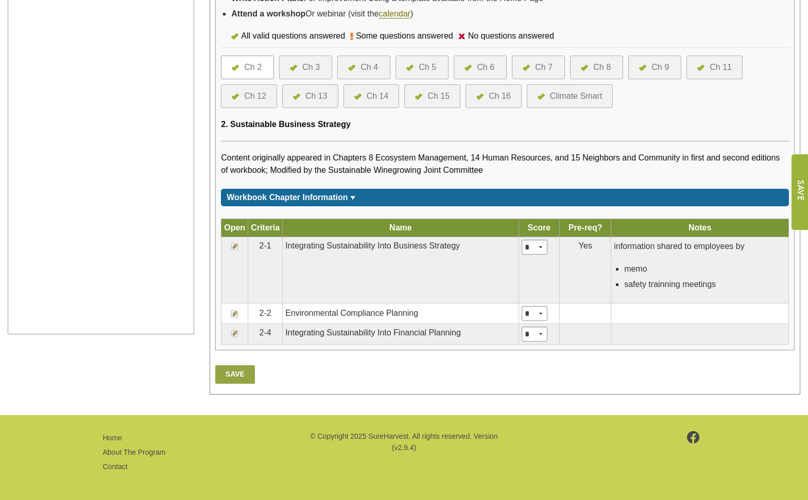
click at [576, 93] on div "Climate Smart" at bounding box center [576, 96] width 52 height 12
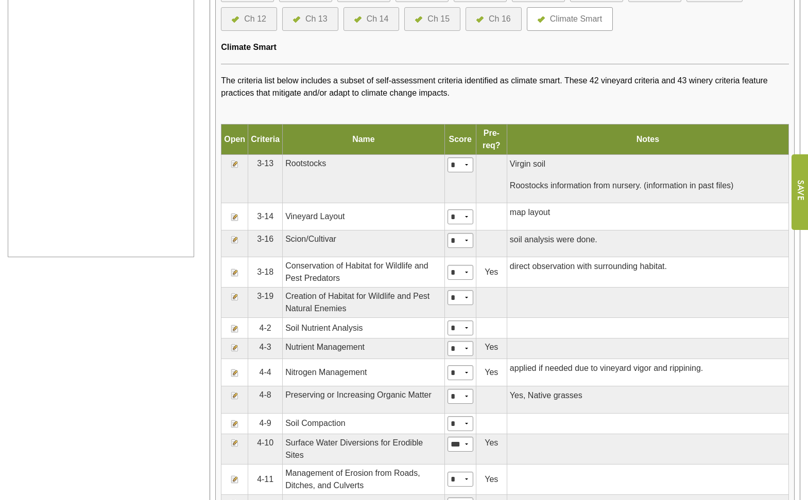
scroll to position [463, 0]
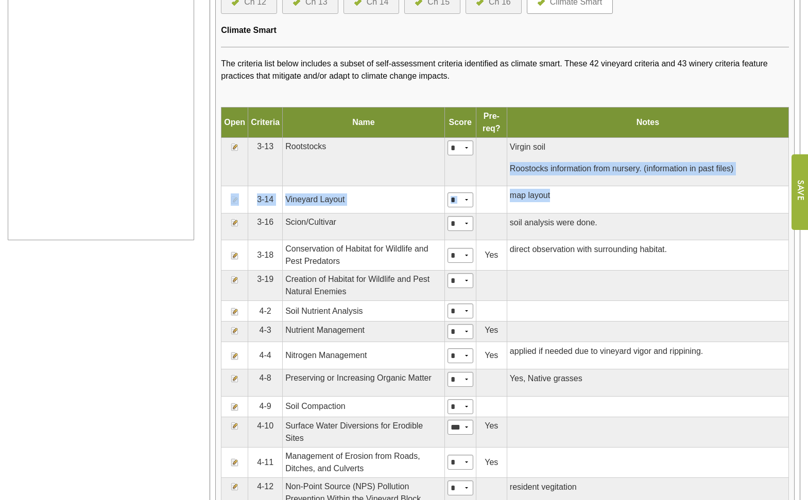
drag, startPoint x: 514, startPoint y: 169, endPoint x: 584, endPoint y: 196, distance: 74.5
copy tbody "Roostocks information from nursery. (information in past files) 3-14 Vineyard L…"
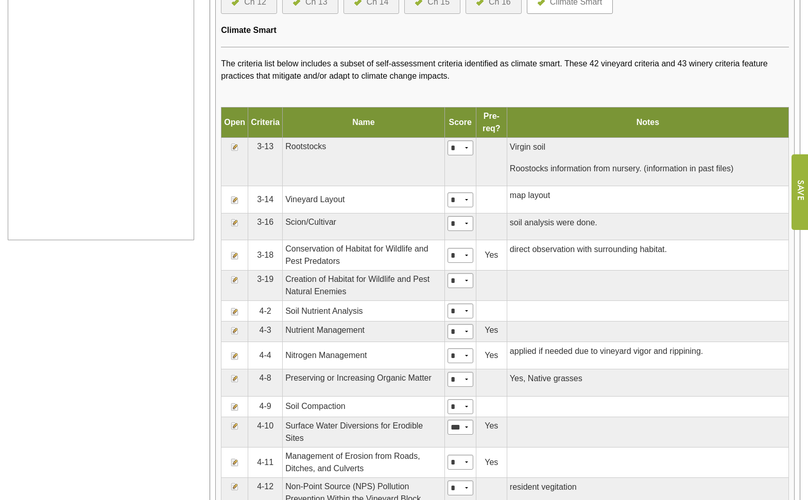
click at [609, 229] on p "soil analysis were done." at bounding box center [648, 222] width 276 height 13
click at [602, 223] on p "soil analysis were done." at bounding box center [648, 222] width 276 height 13
drag, startPoint x: 601, startPoint y: 223, endPoint x: 514, endPoint y: 226, distance: 87.0
click at [514, 226] on p "soil analysis were done." at bounding box center [648, 222] width 276 height 13
click at [676, 259] on td "direct observation with surrounding habitat." at bounding box center [647, 255] width 282 height 30
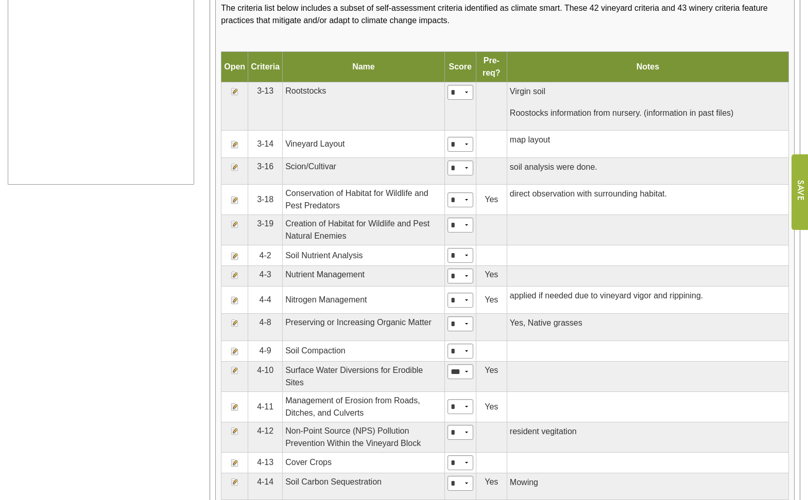
scroll to position [669, 0]
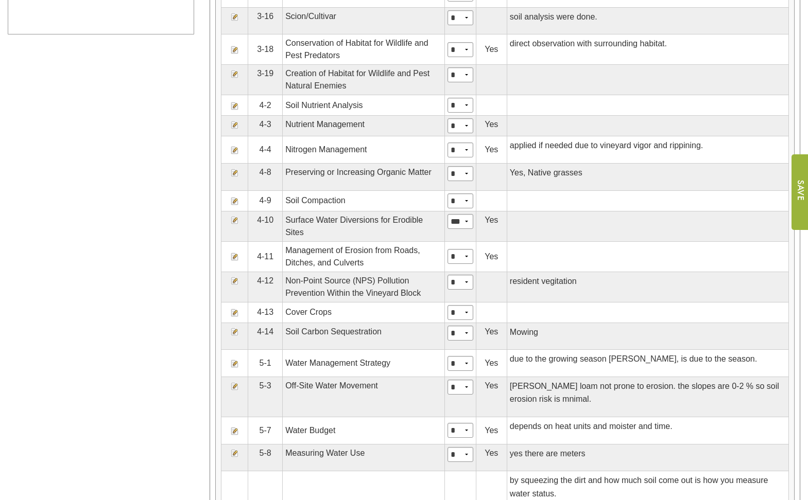
click at [706, 145] on p "applied if needed due to vineyard vigor and rippining." at bounding box center [648, 145] width 276 height 13
drag, startPoint x: 705, startPoint y: 149, endPoint x: 515, endPoint y: 163, distance: 189.9
click at [515, 163] on td "applied if needed due to vineyard vigor and rippining." at bounding box center [647, 149] width 282 height 27
drag, startPoint x: 515, startPoint y: 163, endPoint x: 545, endPoint y: 191, distance: 40.8
click at [544, 193] on td at bounding box center [647, 200] width 282 height 21
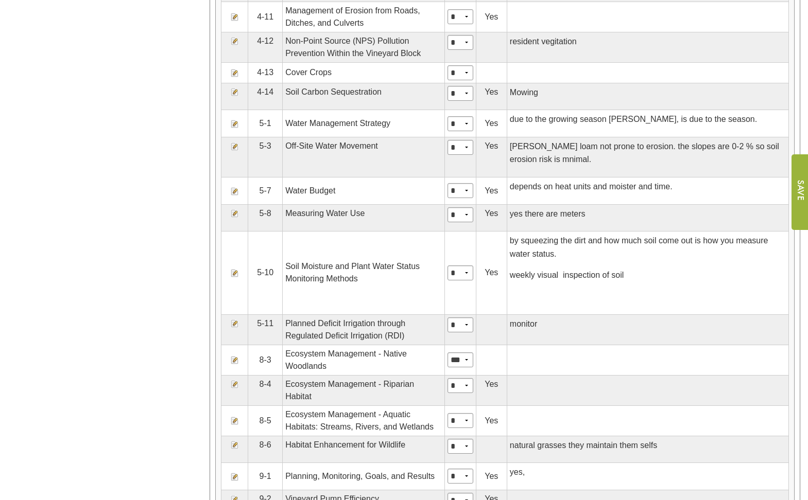
scroll to position [926, 0]
